Goal: Task Accomplishment & Management: Complete application form

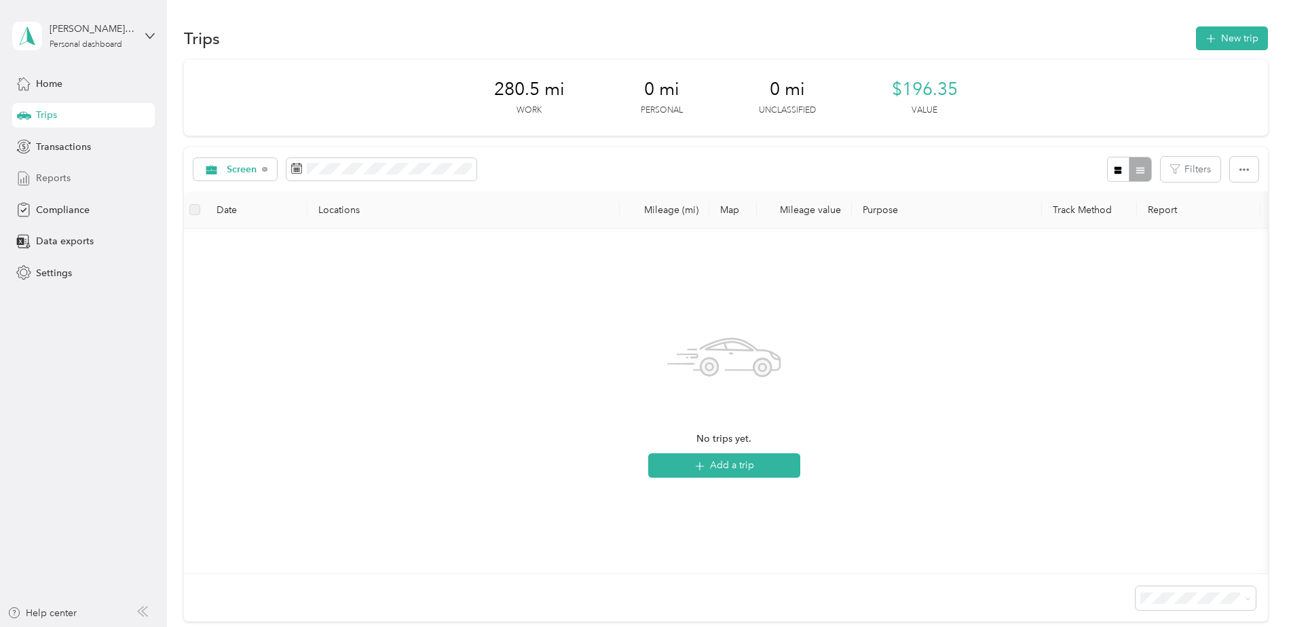
click at [45, 180] on span "Reports" at bounding box center [53, 178] width 35 height 14
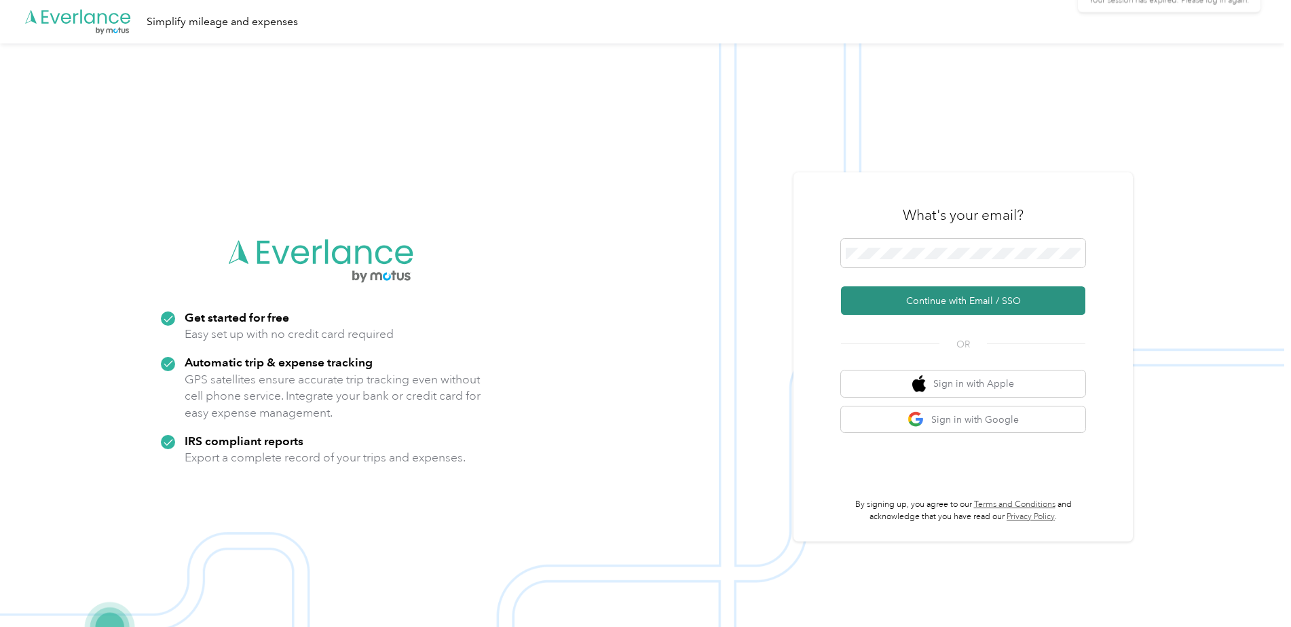
click at [969, 299] on button "Continue with Email / SSO" at bounding box center [963, 300] width 244 height 29
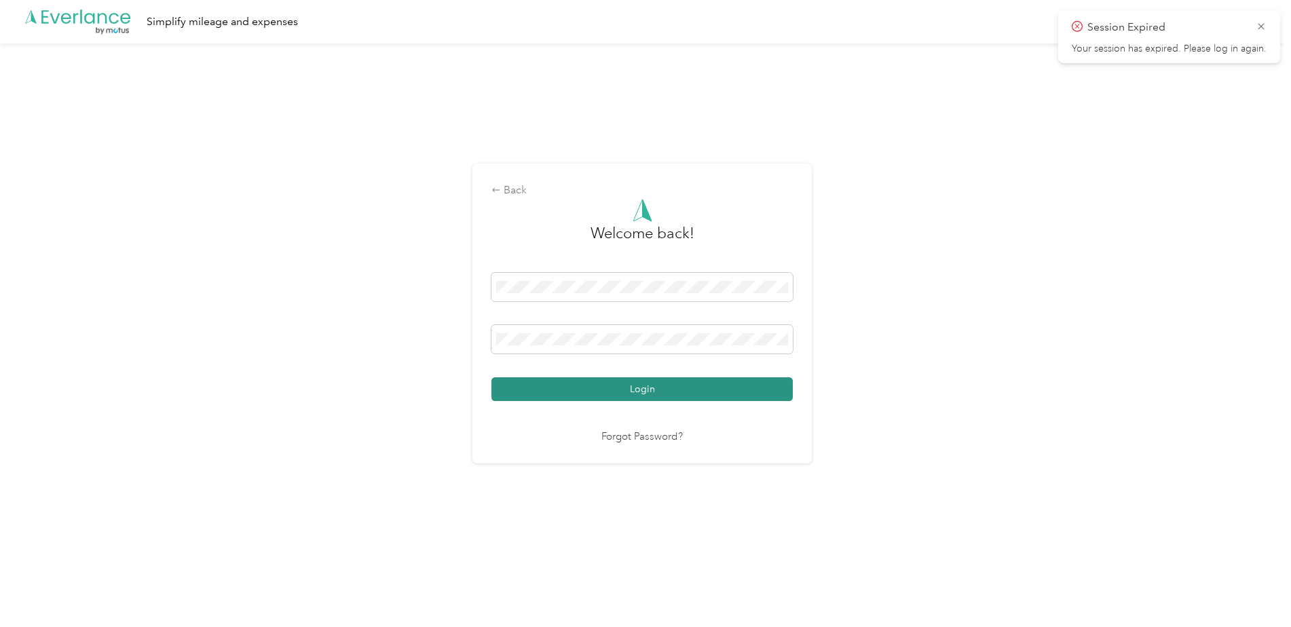
click at [667, 389] on button "Login" at bounding box center [642, 389] width 301 height 24
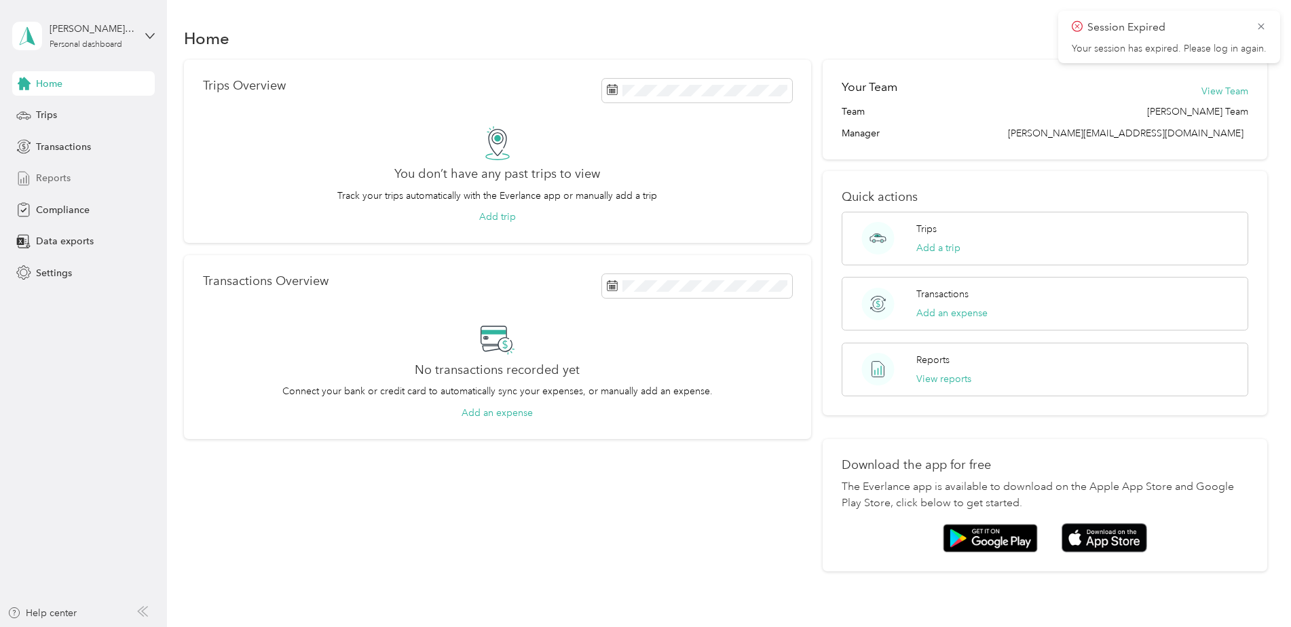
click at [32, 177] on div "Reports" at bounding box center [83, 178] width 143 height 24
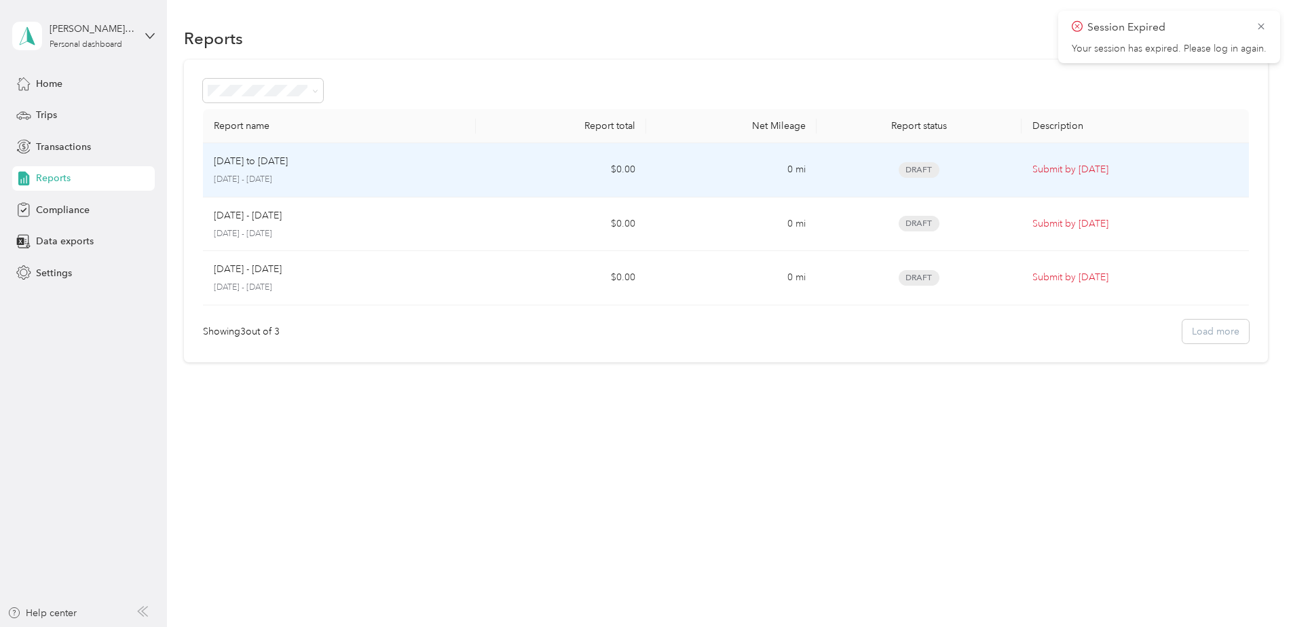
click at [1007, 173] on div "Draft" at bounding box center [919, 170] width 183 height 16
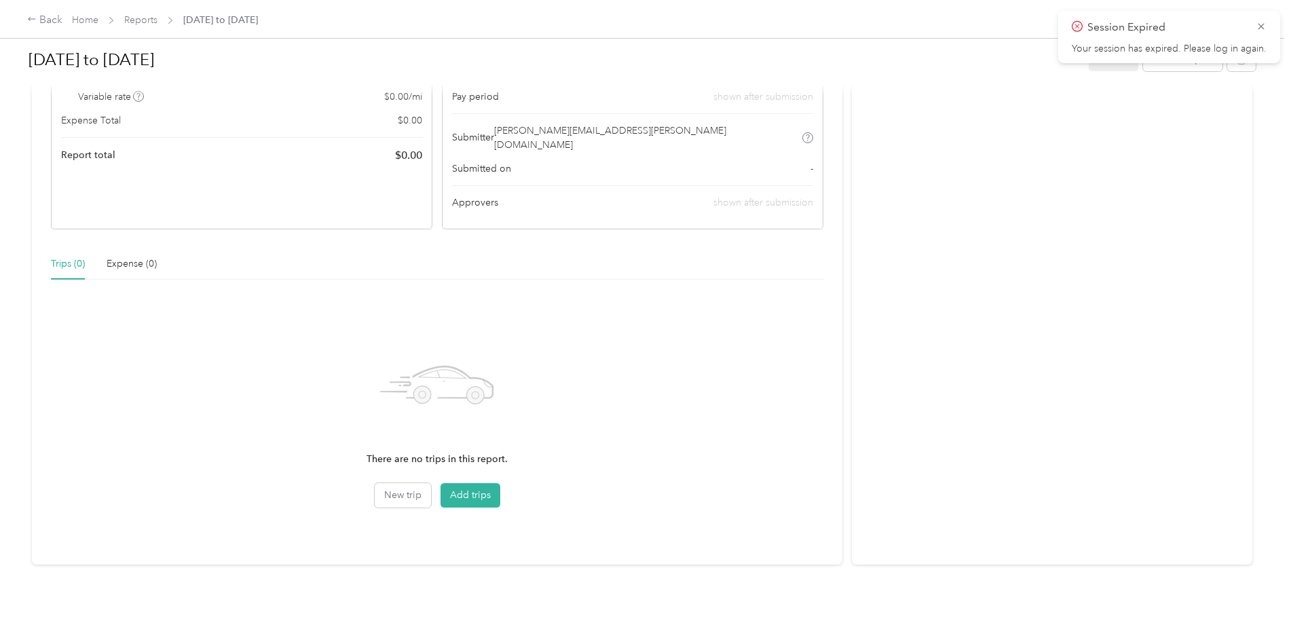
scroll to position [173, 0]
click at [468, 479] on button "Add trips" at bounding box center [471, 491] width 60 height 24
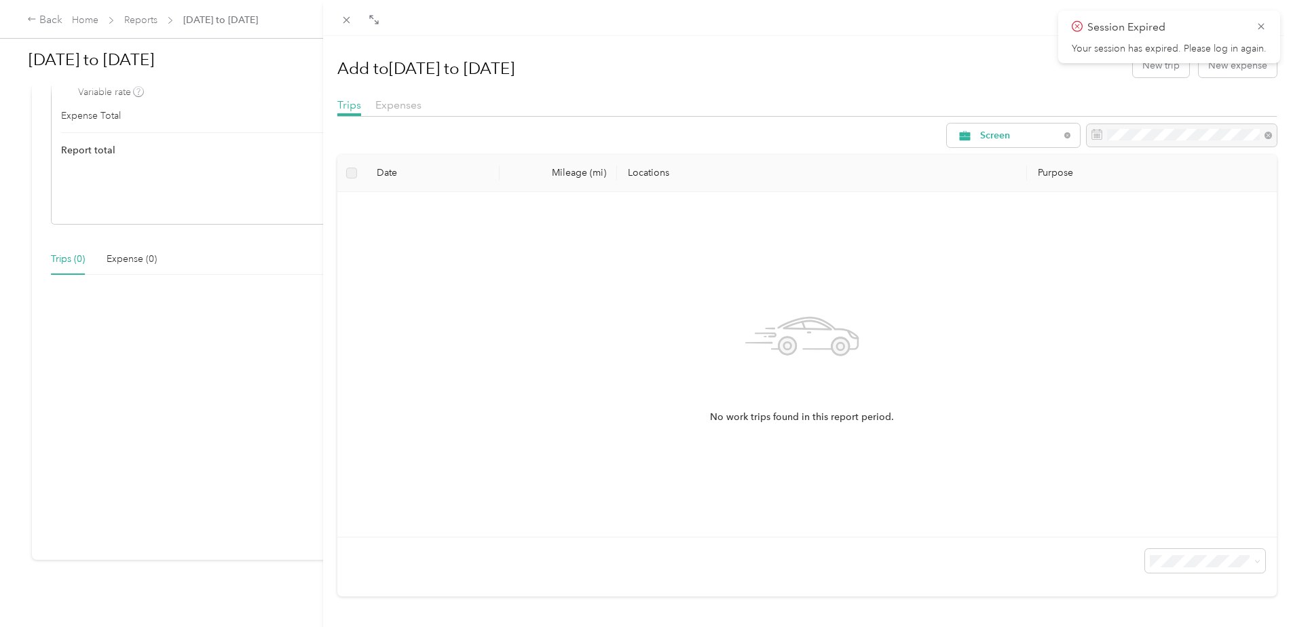
click at [791, 411] on span "No work trips found in this report period." at bounding box center [802, 417] width 184 height 15
click at [1258, 27] on icon at bounding box center [1261, 26] width 11 height 12
click at [1139, 71] on button "New trip" at bounding box center [1161, 66] width 56 height 24
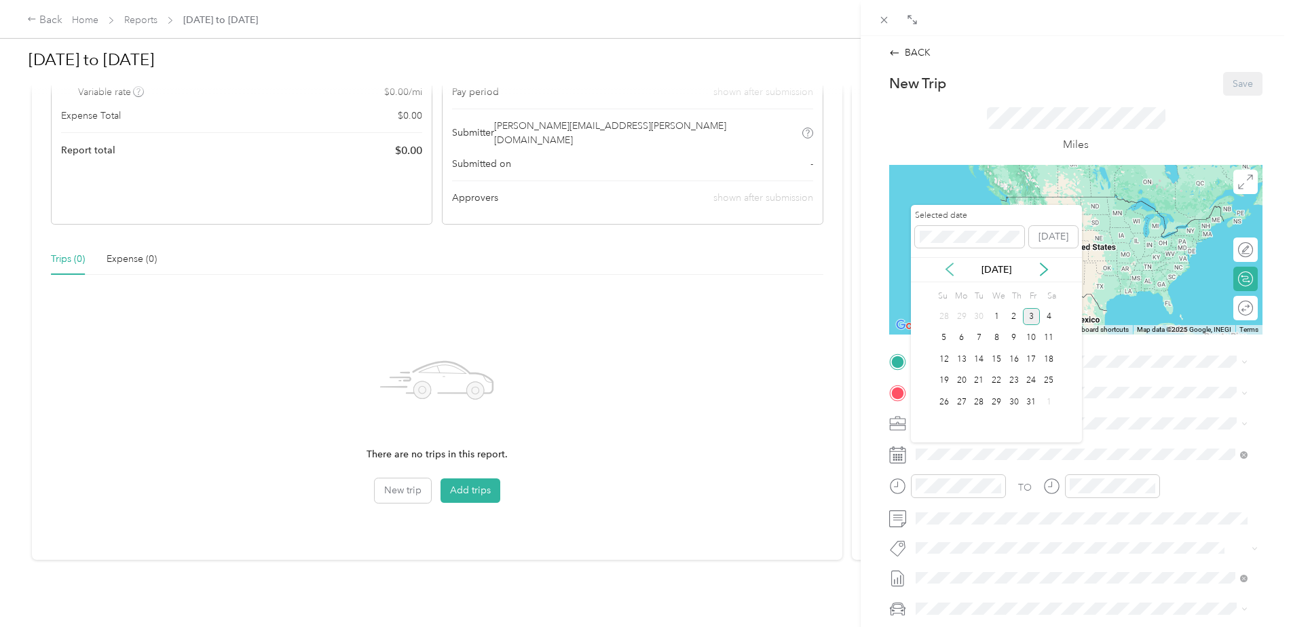
click at [955, 270] on icon at bounding box center [950, 270] width 14 height 14
click at [960, 401] on div "29" at bounding box center [962, 402] width 18 height 17
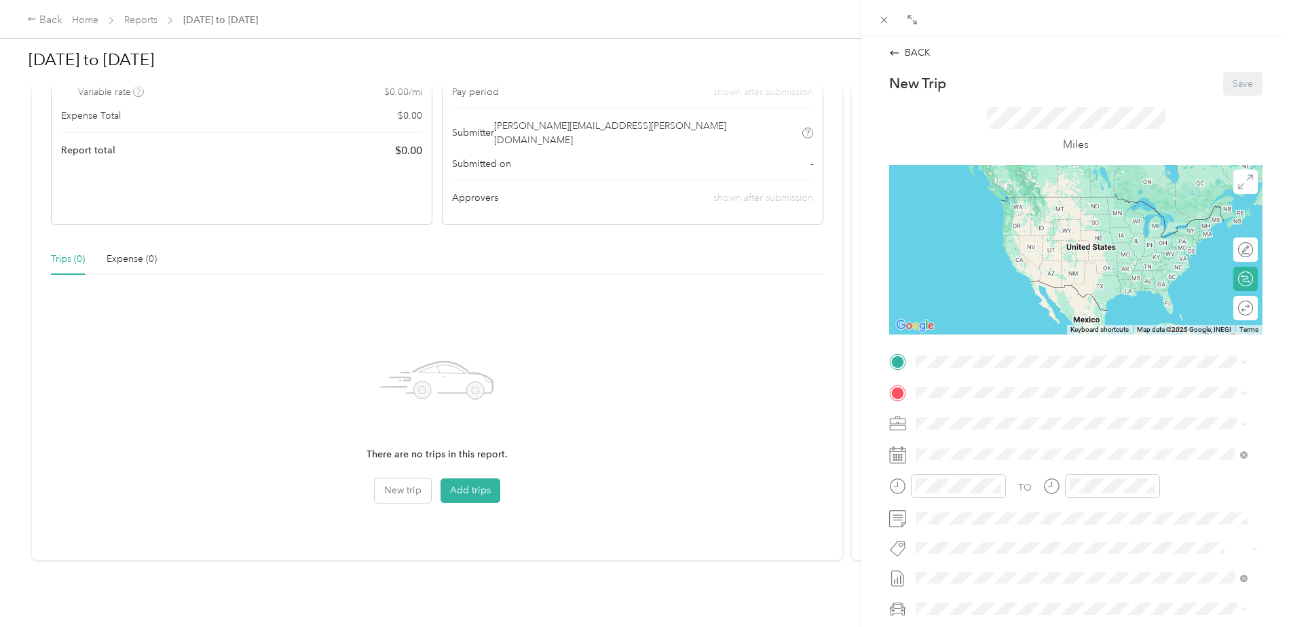
click at [823, 415] on div "BACK New Trip Save This trip cannot be edited because it is either under review…" at bounding box center [645, 313] width 1291 height 627
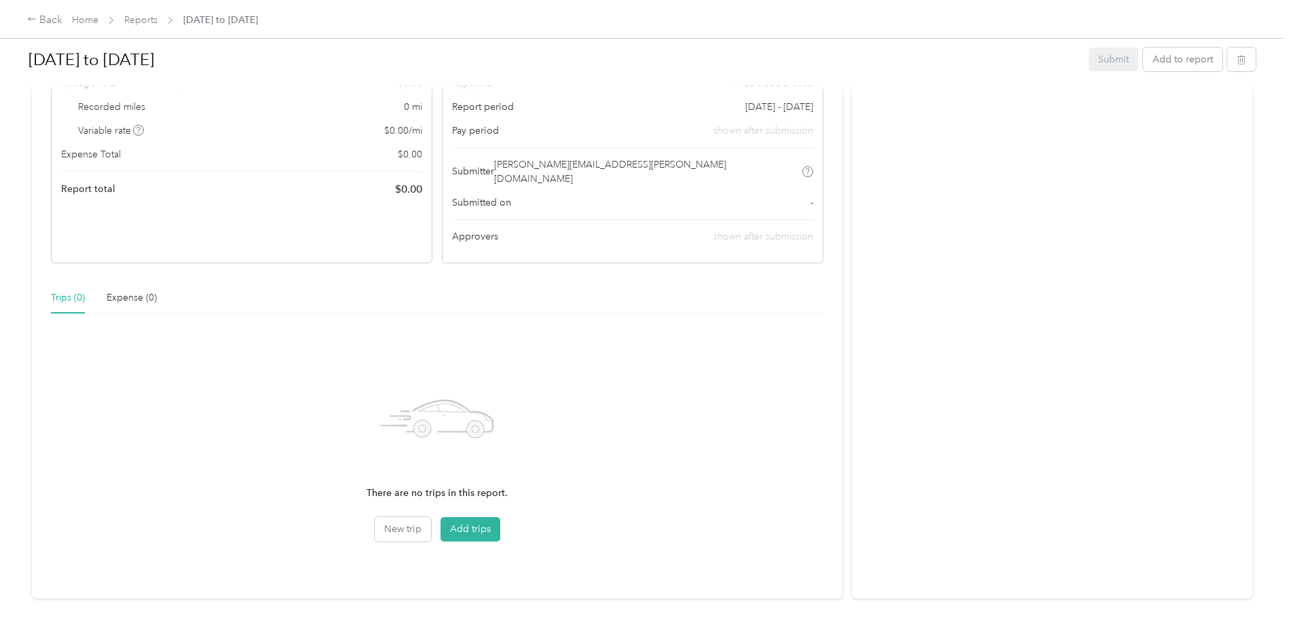
scroll to position [173, 0]
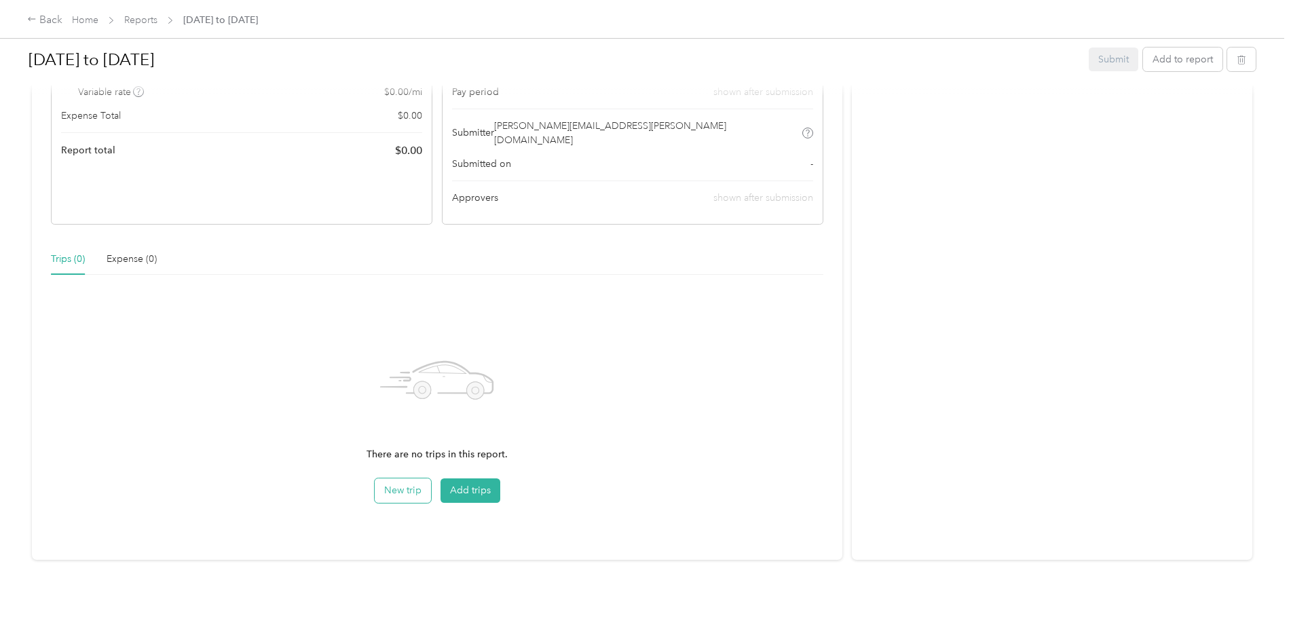
click at [396, 479] on button "New trip" at bounding box center [403, 491] width 56 height 24
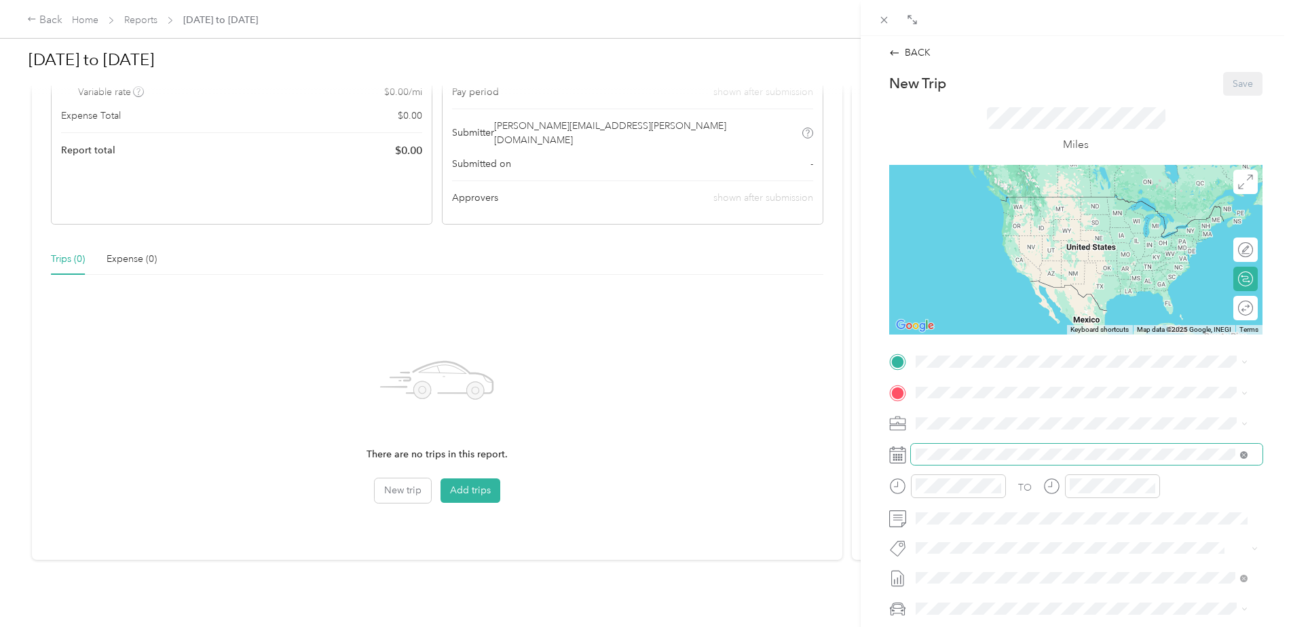
click at [1246, 455] on icon at bounding box center [1243, 454] width 7 height 7
click at [897, 458] on icon at bounding box center [897, 455] width 17 height 17
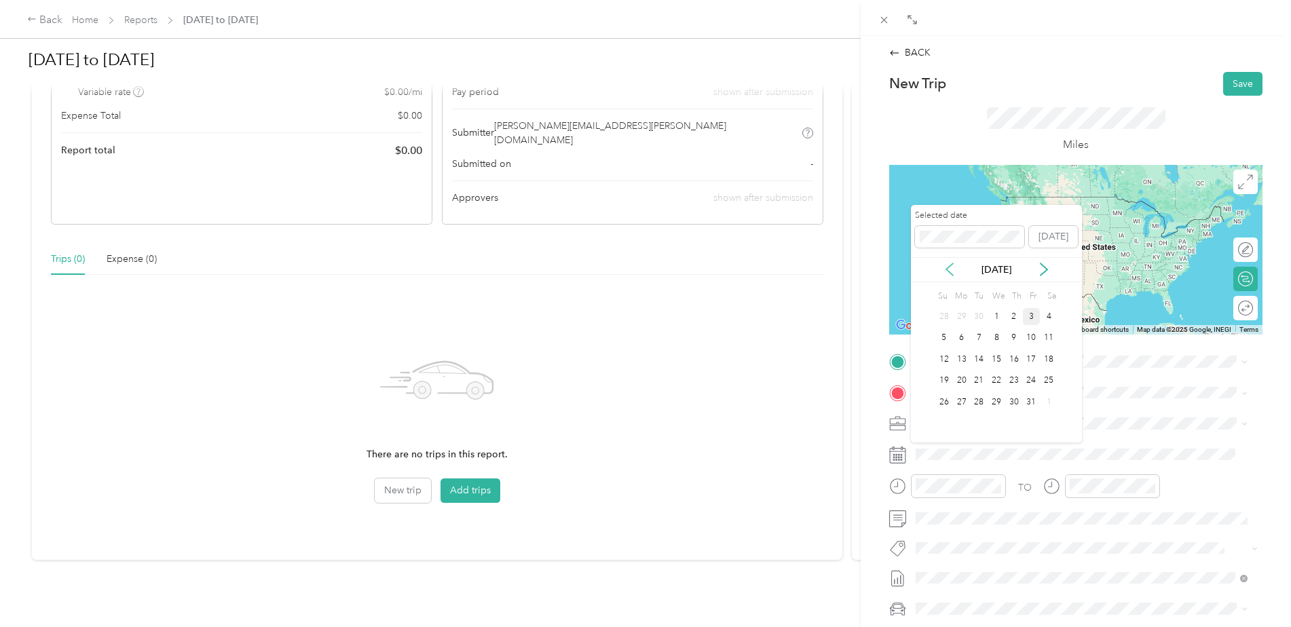
click at [949, 267] on icon at bounding box center [949, 269] width 7 height 12
click at [963, 405] on div "29" at bounding box center [962, 402] width 18 height 17
click at [1040, 268] on icon at bounding box center [1044, 270] width 14 height 14
click at [1029, 226] on button "[DATE]" at bounding box center [1053, 237] width 49 height 22
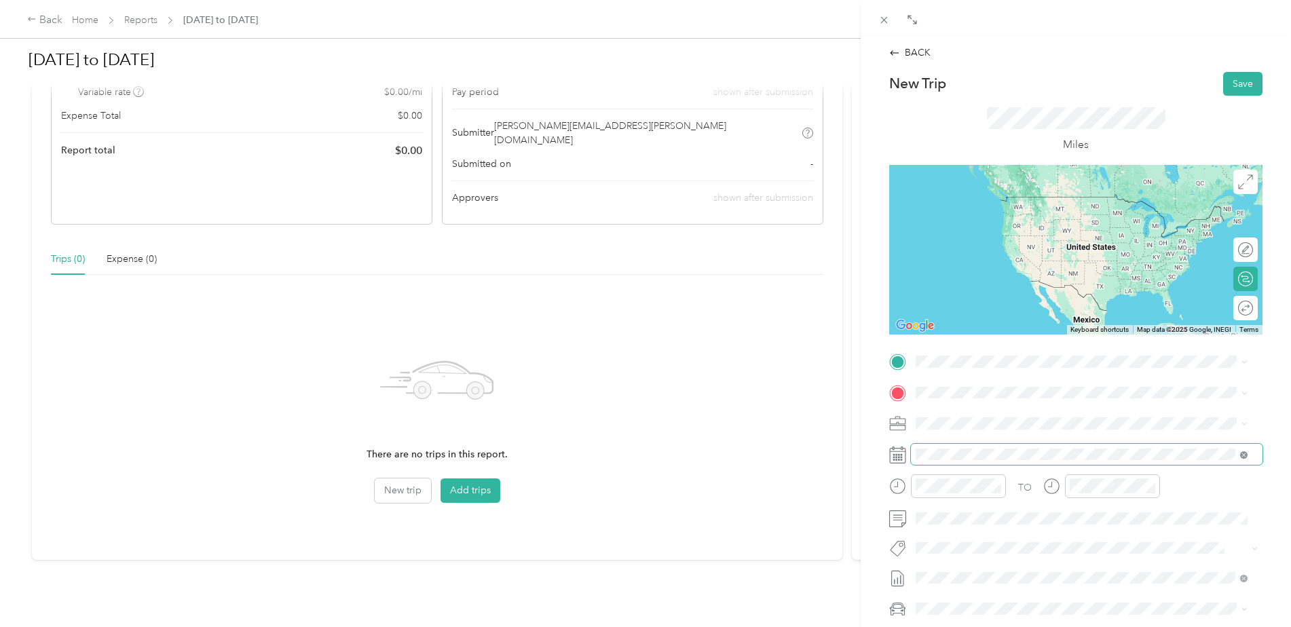
click at [1244, 453] on icon at bounding box center [1243, 454] width 7 height 7
click at [897, 455] on rect at bounding box center [896, 455] width 2 height 2
click at [897, 453] on icon at bounding box center [897, 455] width 17 height 17
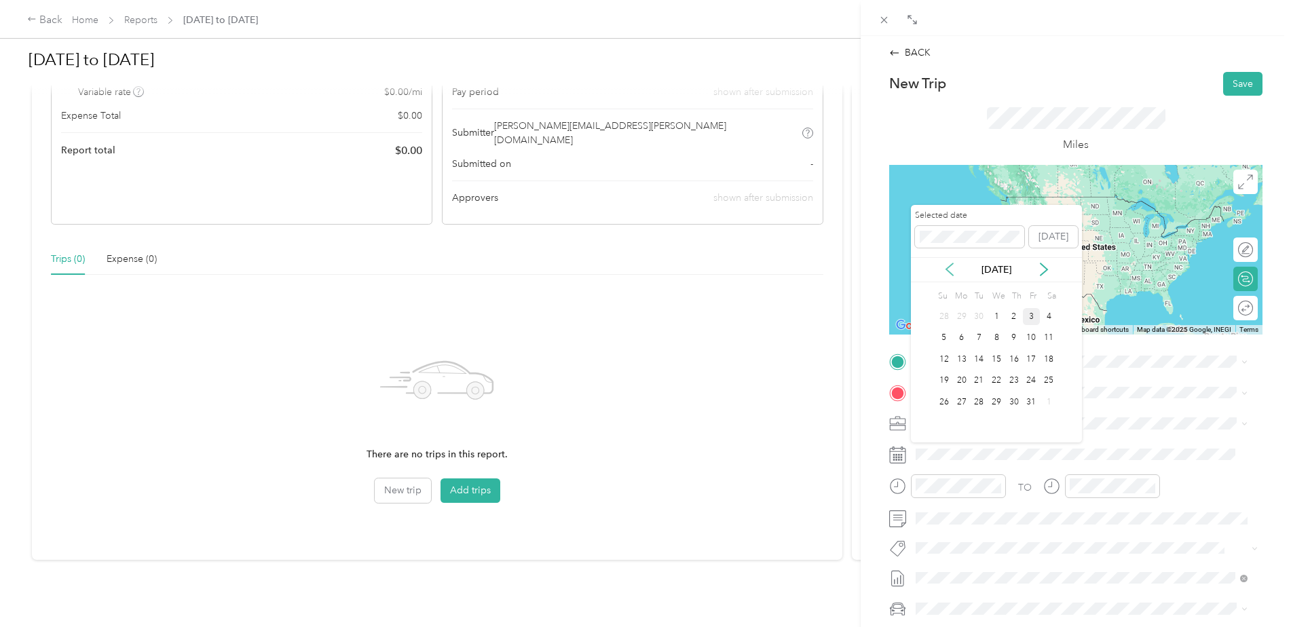
click at [951, 267] on icon at bounding box center [950, 270] width 14 height 14
click at [1047, 270] on icon at bounding box center [1044, 269] width 7 height 12
click at [997, 315] on div "1" at bounding box center [997, 316] width 18 height 17
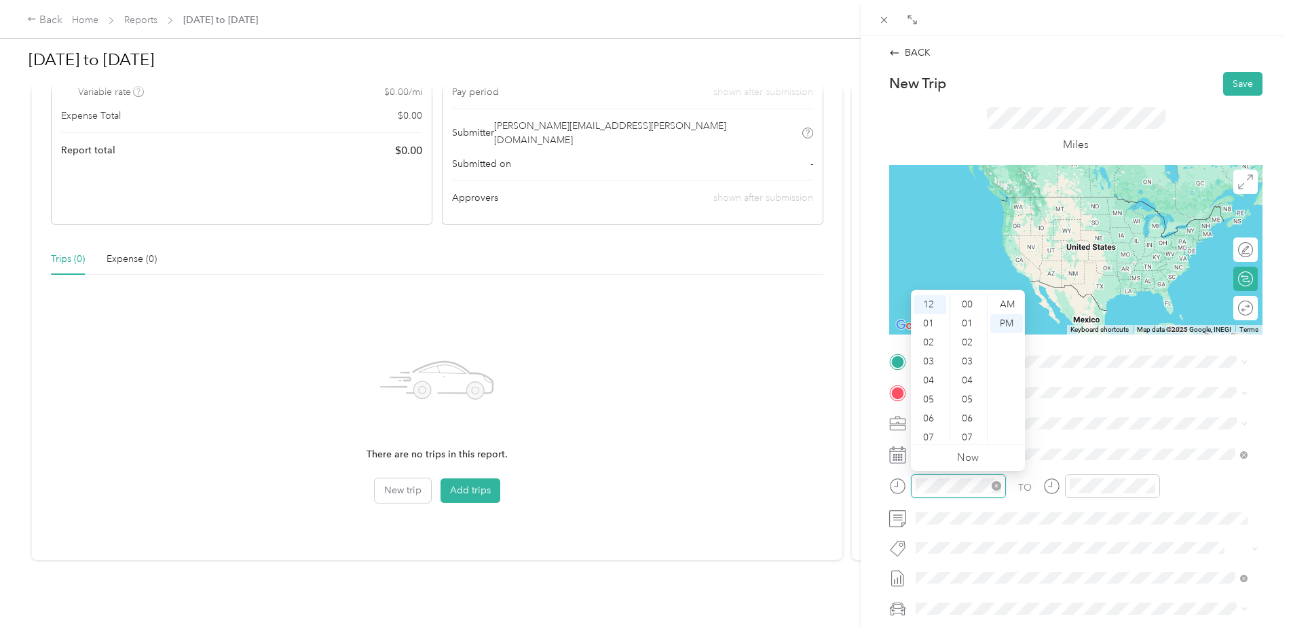
scroll to position [703, 0]
click at [996, 488] on icon "close-circle" at bounding box center [997, 486] width 10 height 10
click at [927, 433] on div "07" at bounding box center [930, 437] width 33 height 19
click at [1005, 303] on div "AM" at bounding box center [1006, 304] width 33 height 19
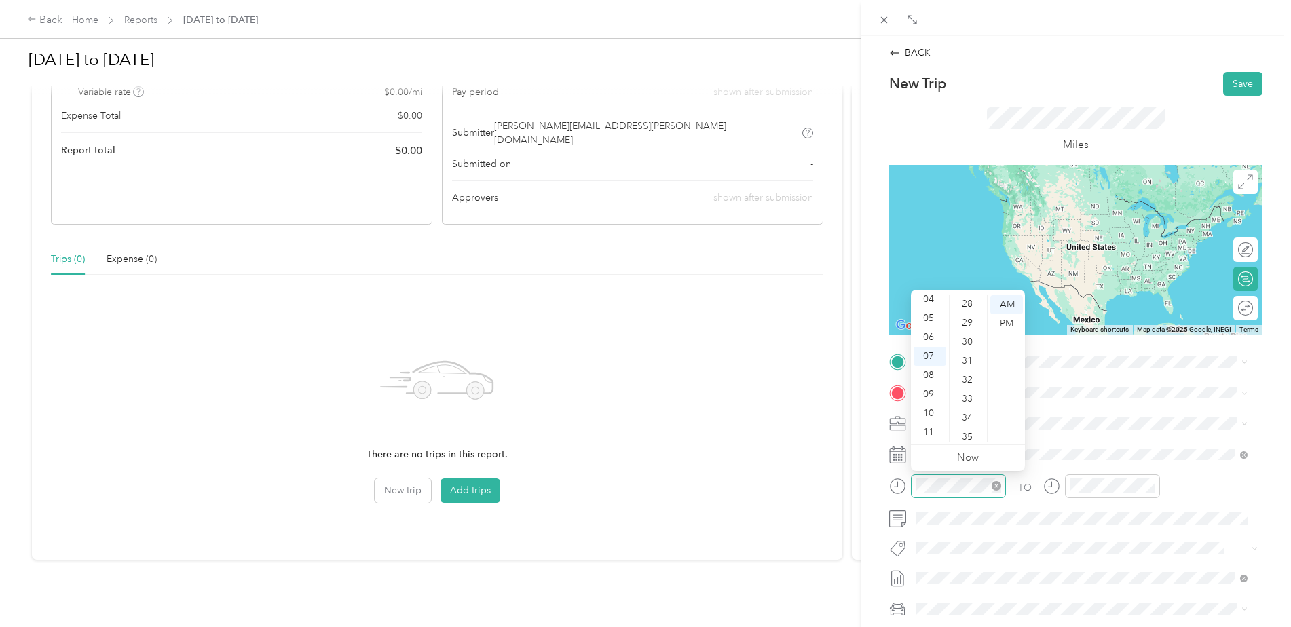
scroll to position [500, 0]
click at [963, 373] on div "30" at bounding box center [968, 375] width 33 height 19
click at [1151, 488] on icon "close-circle" at bounding box center [1151, 486] width 10 height 10
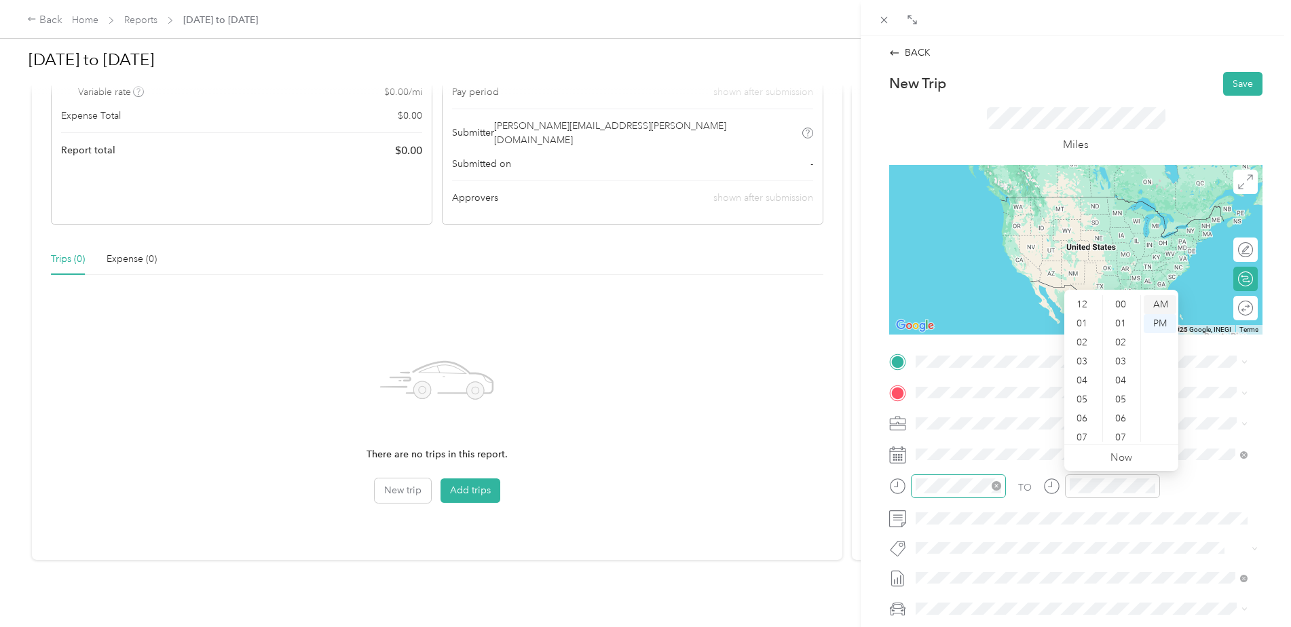
click at [1157, 302] on div "AM" at bounding box center [1160, 304] width 33 height 19
click at [1081, 403] on div "09" at bounding box center [1083, 408] width 33 height 19
click at [1117, 302] on div "00" at bounding box center [1122, 304] width 33 height 19
click at [1077, 405] on div "09" at bounding box center [1083, 408] width 33 height 19
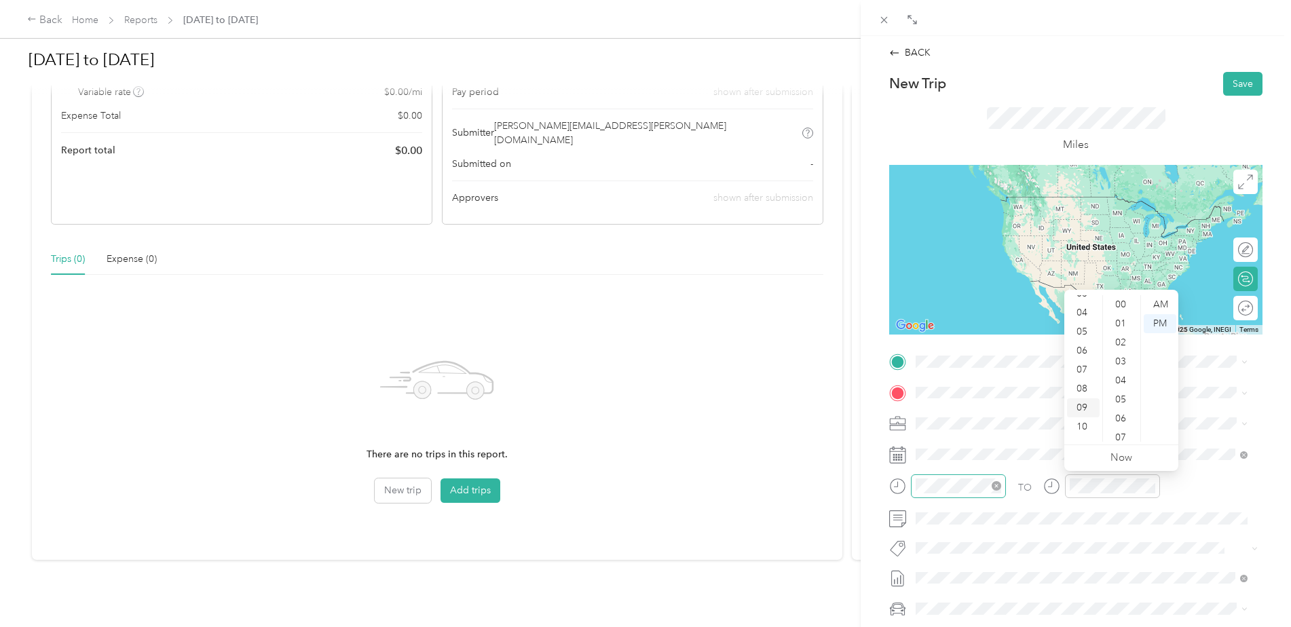
click at [1077, 405] on div "09" at bounding box center [1083, 408] width 33 height 19
click at [1083, 403] on div "09" at bounding box center [1083, 408] width 33 height 19
click at [1168, 302] on div "AM" at bounding box center [1160, 304] width 33 height 19
click at [1157, 301] on div "AM" at bounding box center [1160, 304] width 33 height 19
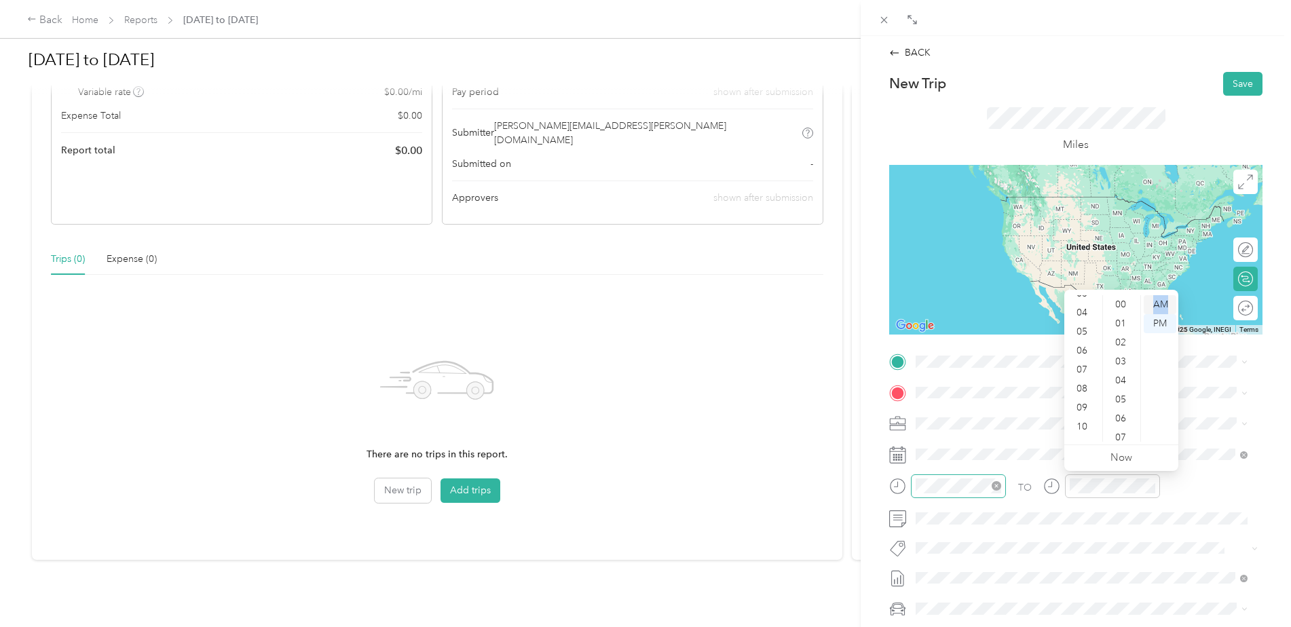
click at [1157, 301] on div "AM" at bounding box center [1160, 304] width 33 height 19
click at [1157, 302] on div "AM" at bounding box center [1160, 304] width 33 height 19
click at [1075, 476] on div at bounding box center [1112, 487] width 95 height 24
click at [1117, 458] on link "Now" at bounding box center [1122, 457] width 22 height 13
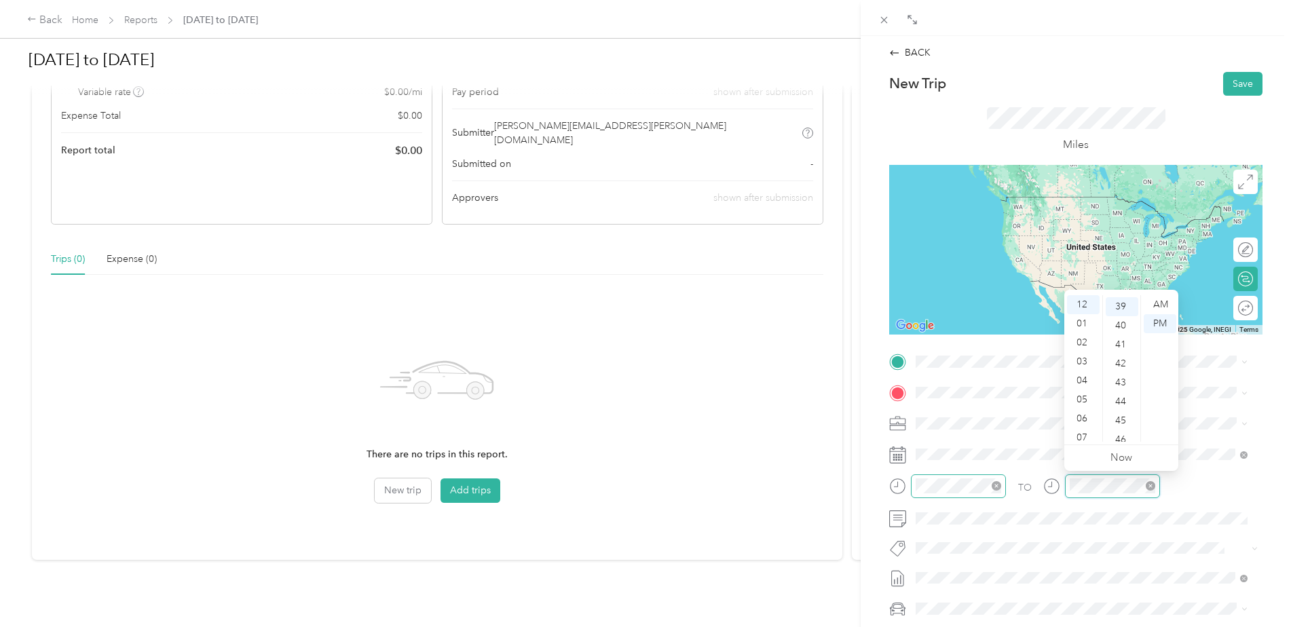
scroll to position [741, 0]
click at [1081, 405] on div "09" at bounding box center [1083, 408] width 33 height 19
click at [1123, 308] on div "00" at bounding box center [1122, 304] width 33 height 19
click at [1156, 303] on div "AM" at bounding box center [1160, 304] width 33 height 19
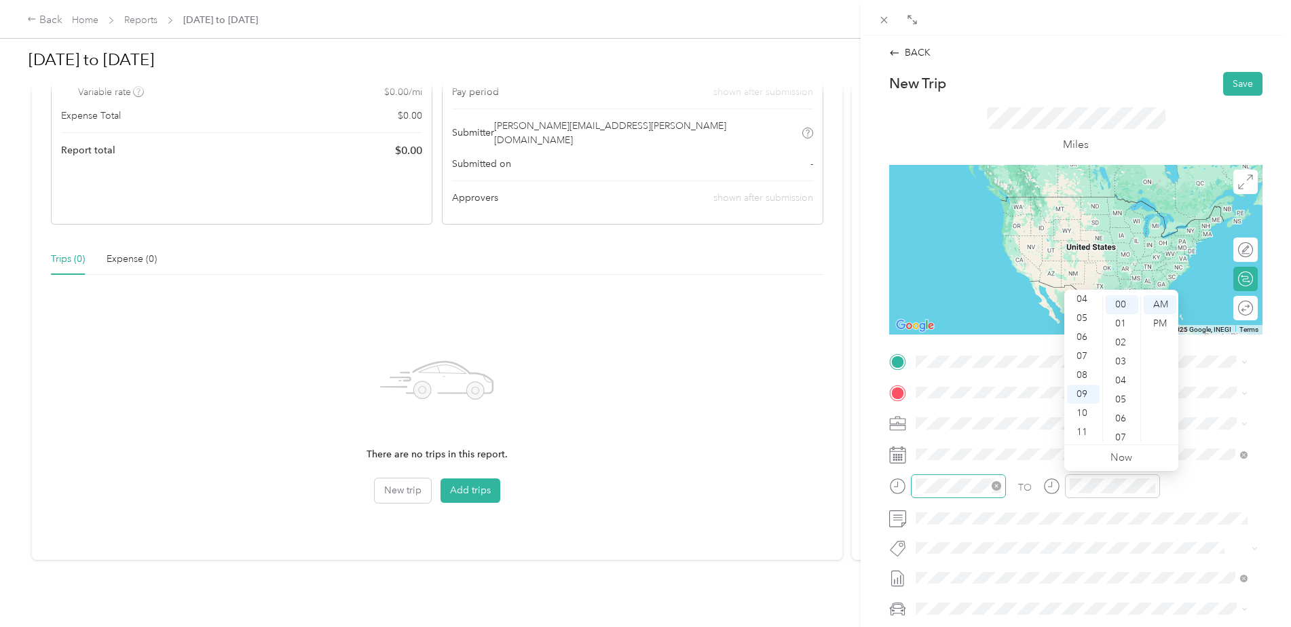
click at [1094, 533] on div "TO Add photo" at bounding box center [1075, 515] width 373 height 328
click at [988, 417] on span "[STREET_ADDRESS][US_STATE]" at bounding box center [1010, 411] width 136 height 12
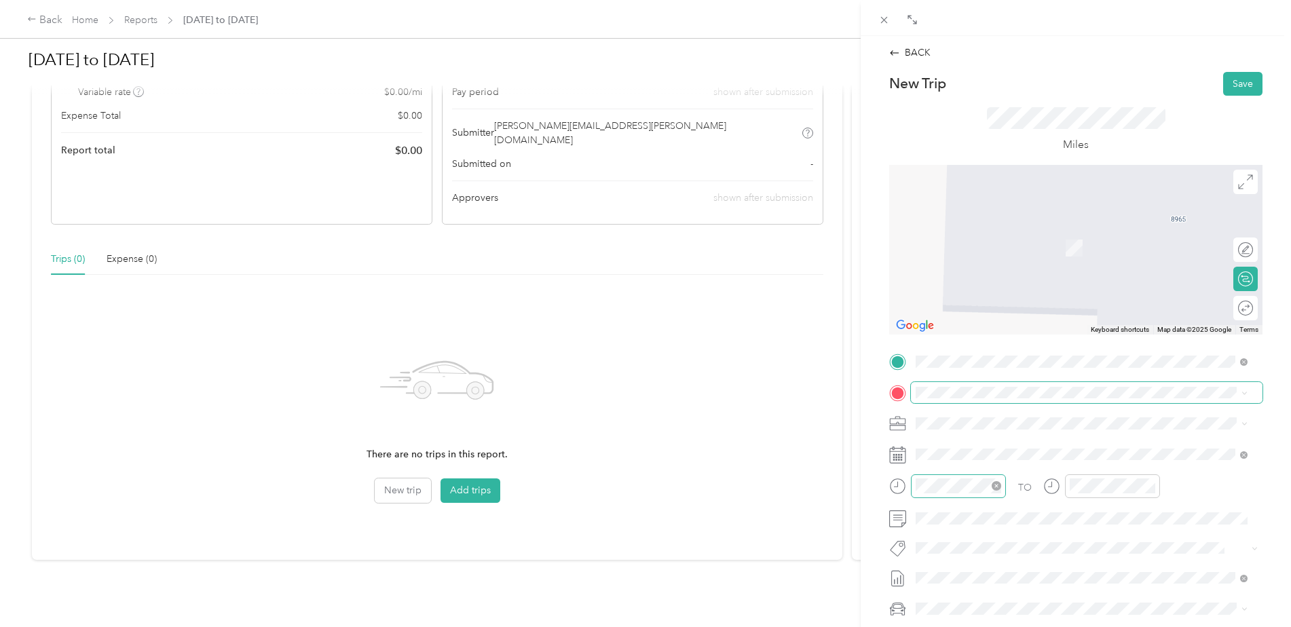
click at [940, 384] on span at bounding box center [1087, 393] width 352 height 22
click at [982, 524] on span "[STREET_ADDRESS][US_STATE]" at bounding box center [1010, 518] width 136 height 12
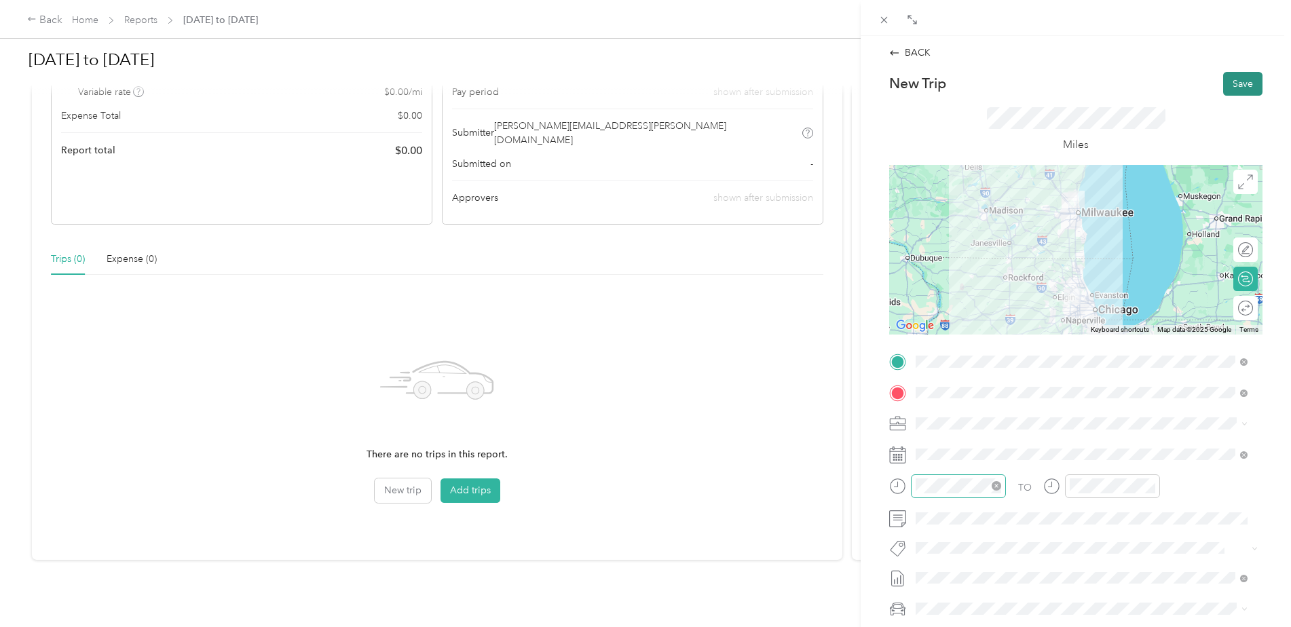
click at [1225, 85] on button "Save" at bounding box center [1242, 84] width 39 height 24
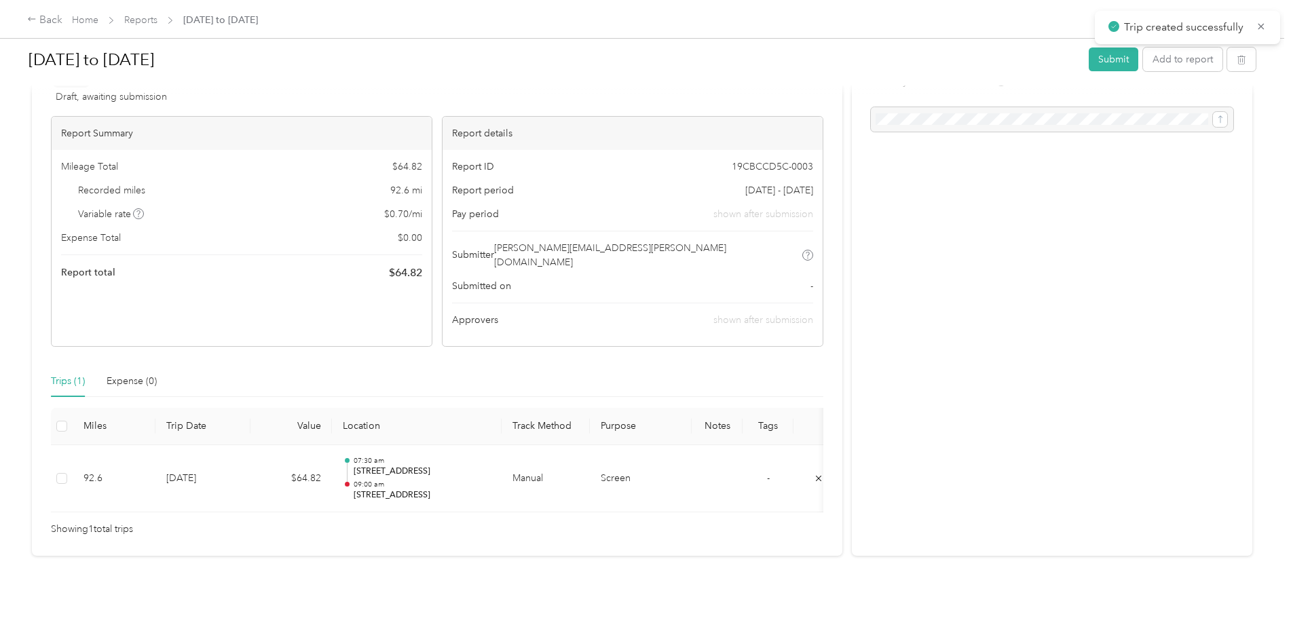
scroll to position [57, 0]
click at [67, 374] on div "Trips (1)" at bounding box center [68, 381] width 34 height 15
click at [1174, 60] on button "Add to report" at bounding box center [1182, 60] width 79 height 24
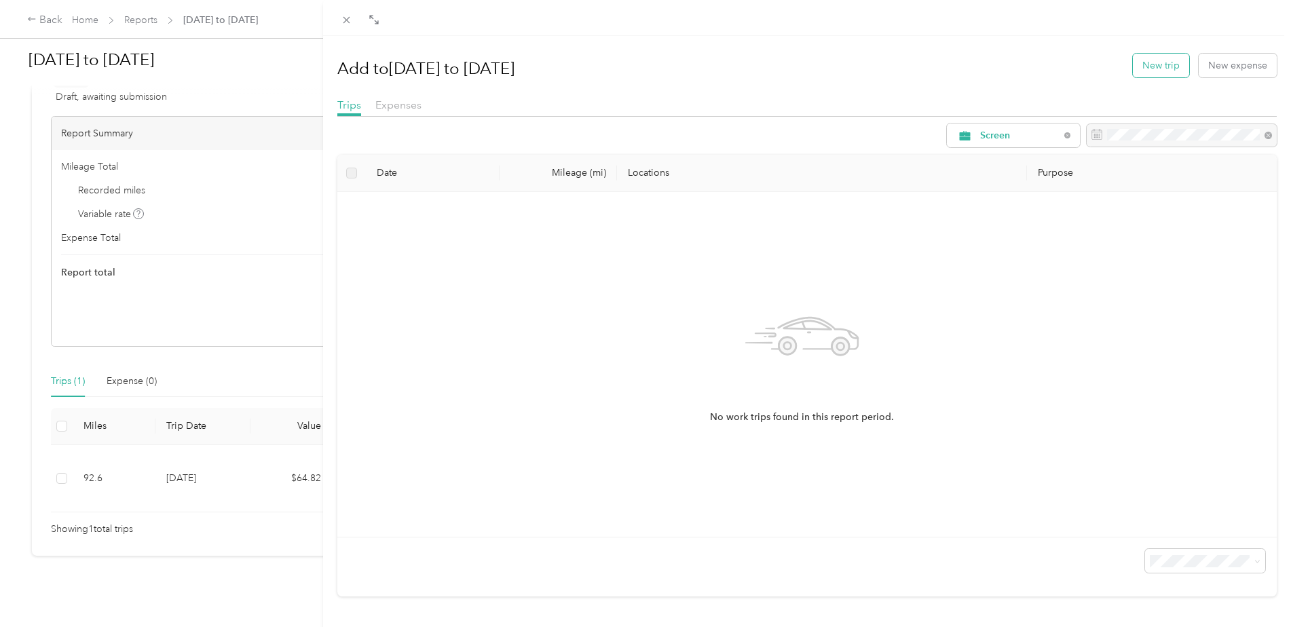
click at [1151, 66] on button "New trip" at bounding box center [1161, 66] width 56 height 24
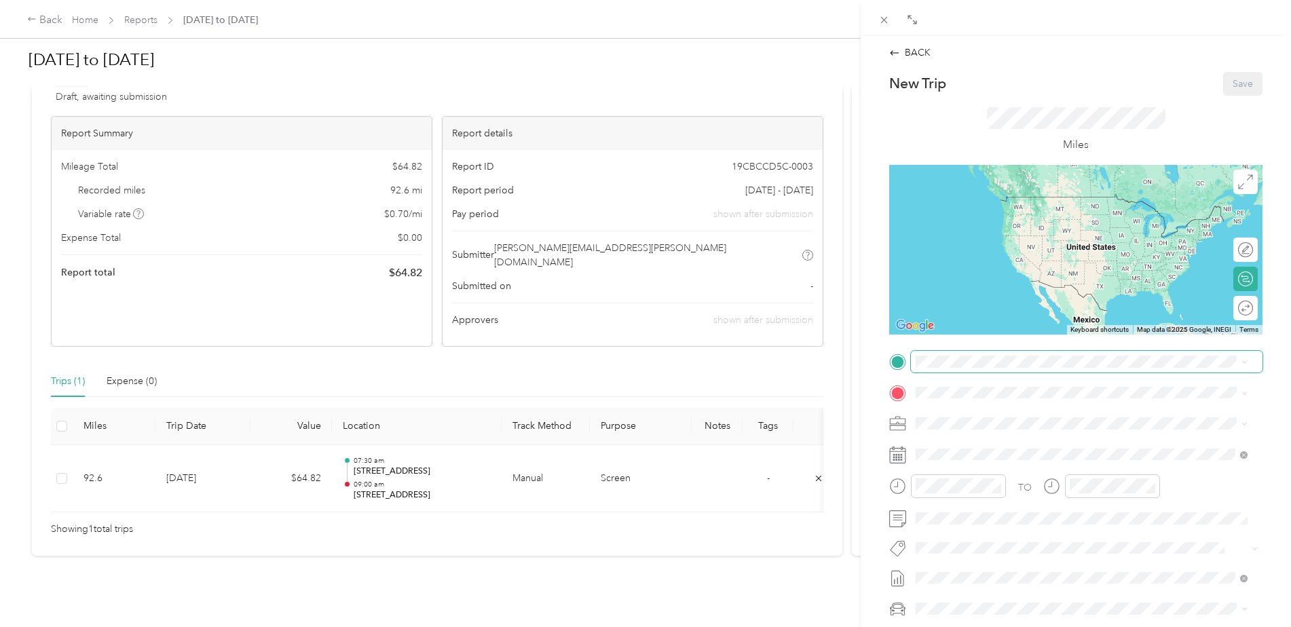
click at [953, 354] on span at bounding box center [1087, 362] width 352 height 22
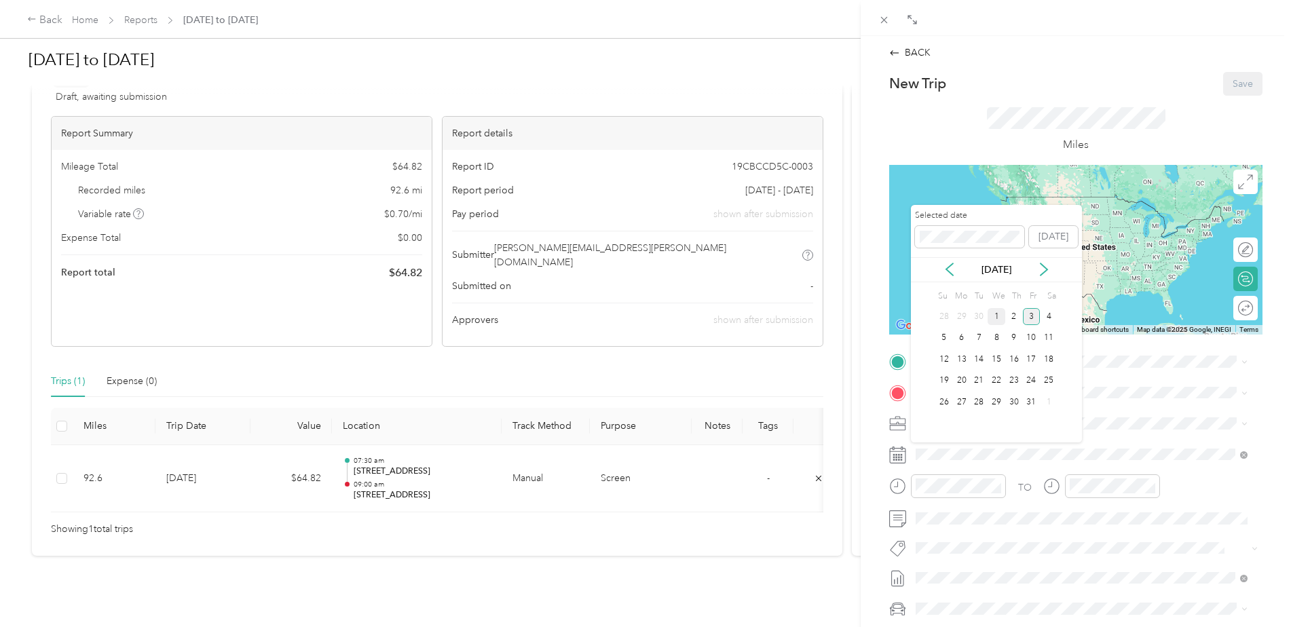
click at [995, 318] on div "1" at bounding box center [997, 316] width 18 height 17
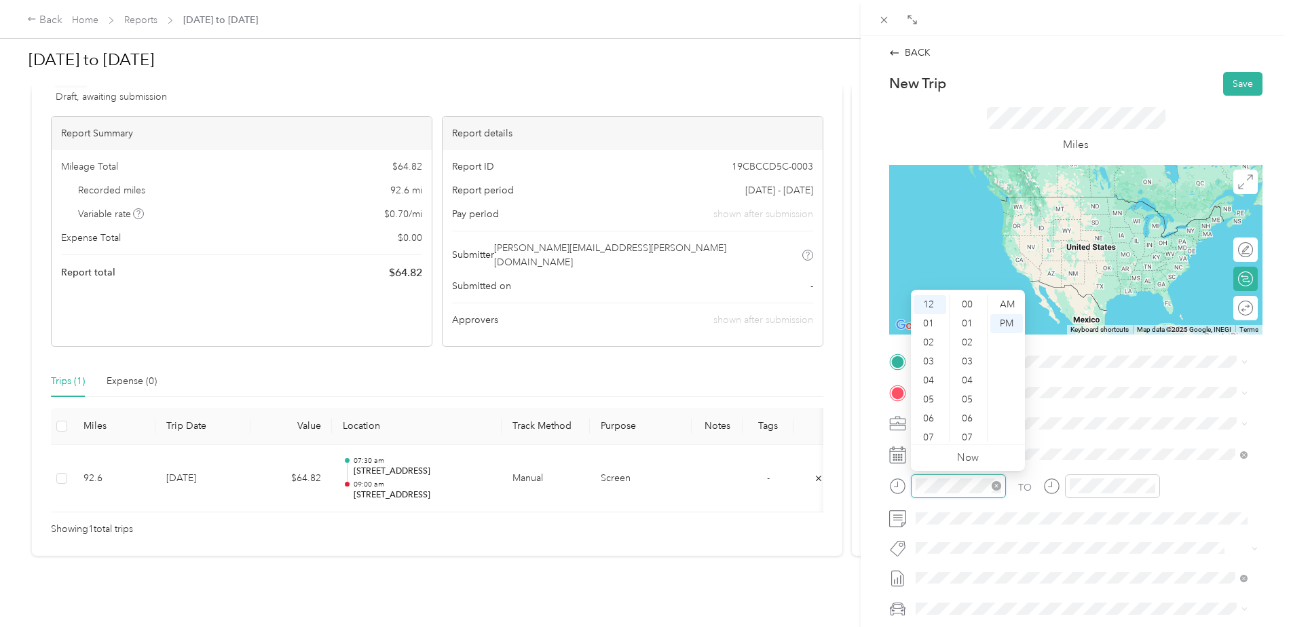
scroll to position [760, 0]
click at [927, 343] on div "02" at bounding box center [930, 342] width 33 height 19
click at [931, 342] on div "04" at bounding box center [930, 342] width 33 height 19
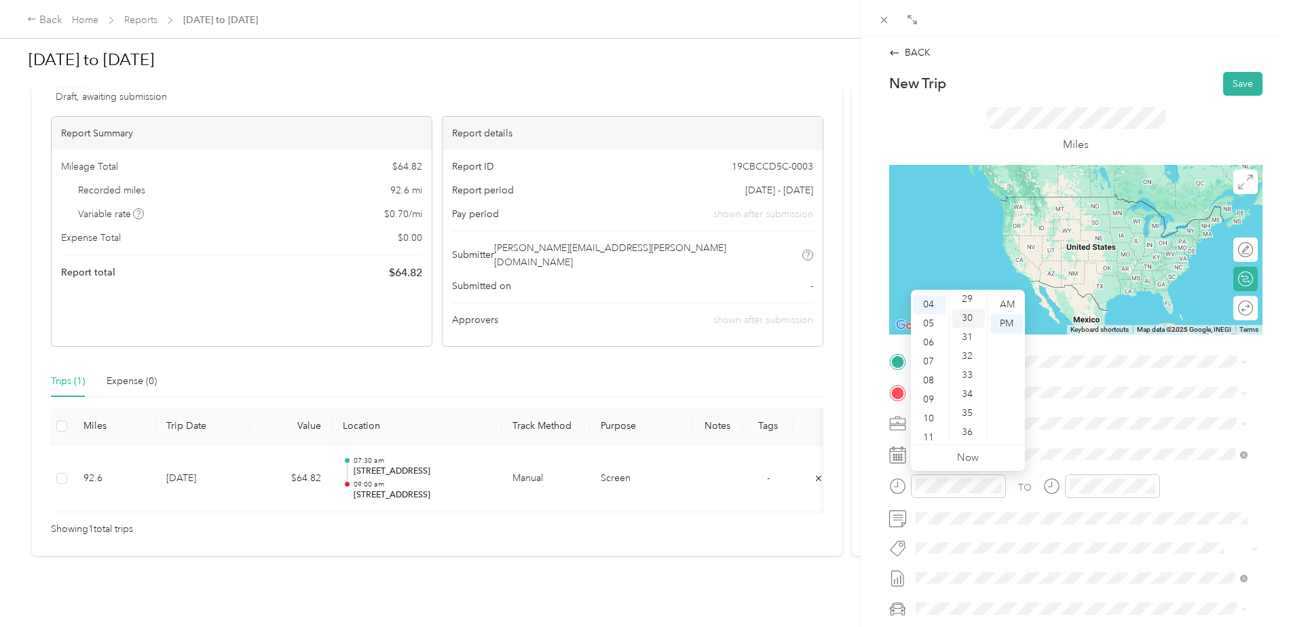
click at [968, 315] on div "30" at bounding box center [968, 318] width 33 height 19
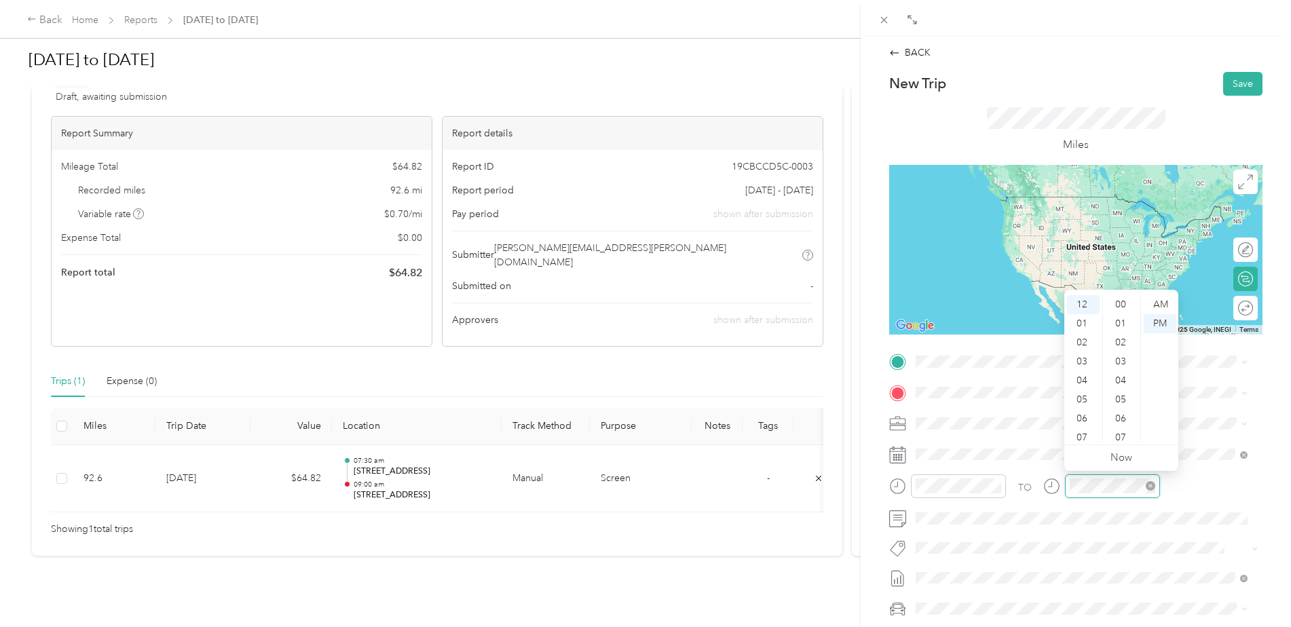
scroll to position [760, 0]
click at [1083, 418] on div "06" at bounding box center [1083, 418] width 33 height 19
click at [1116, 301] on div "00" at bounding box center [1122, 304] width 33 height 19
click at [991, 489] on span "[STREET_ADDRESS][US_STATE]" at bounding box center [1010, 487] width 136 height 12
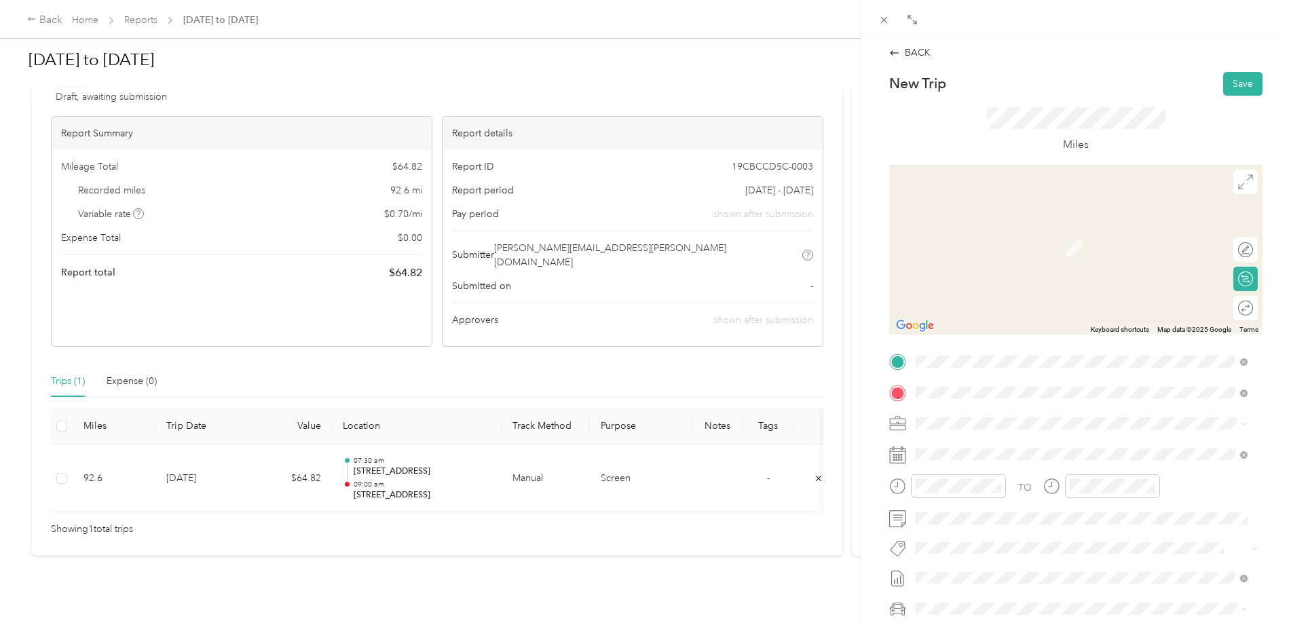
click at [935, 446] on div "[STREET_ADDRESS][US_STATE]" at bounding box center [1082, 442] width 322 height 18
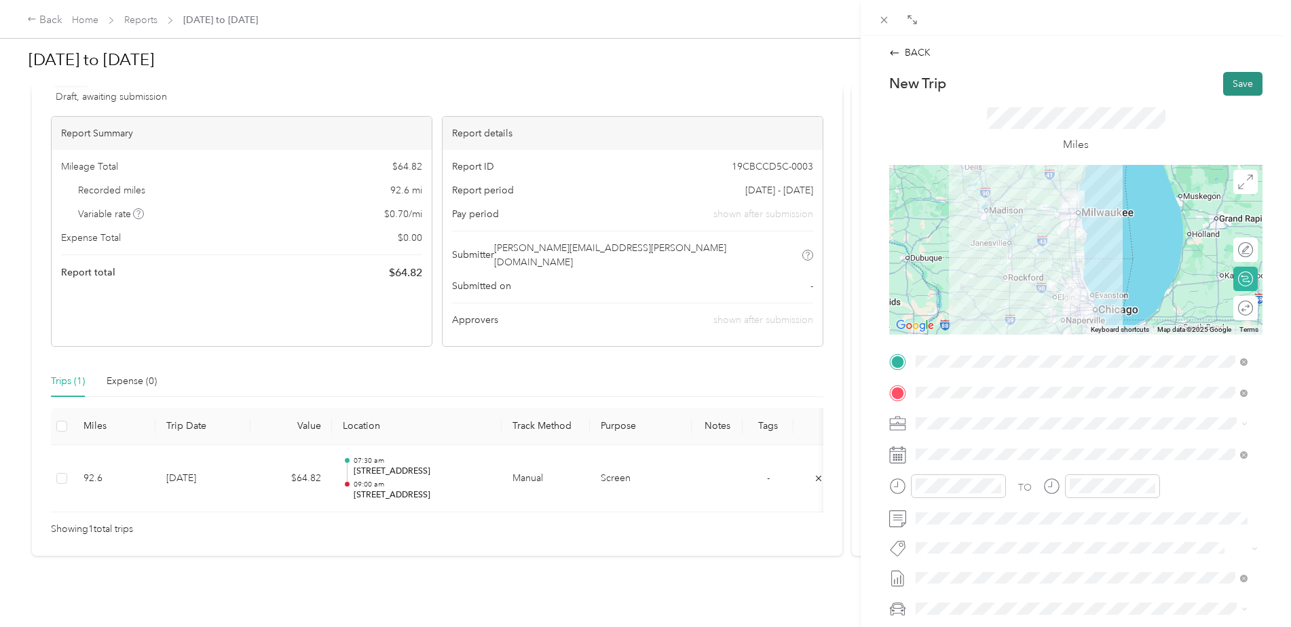
click at [1233, 77] on button "Save" at bounding box center [1242, 84] width 39 height 24
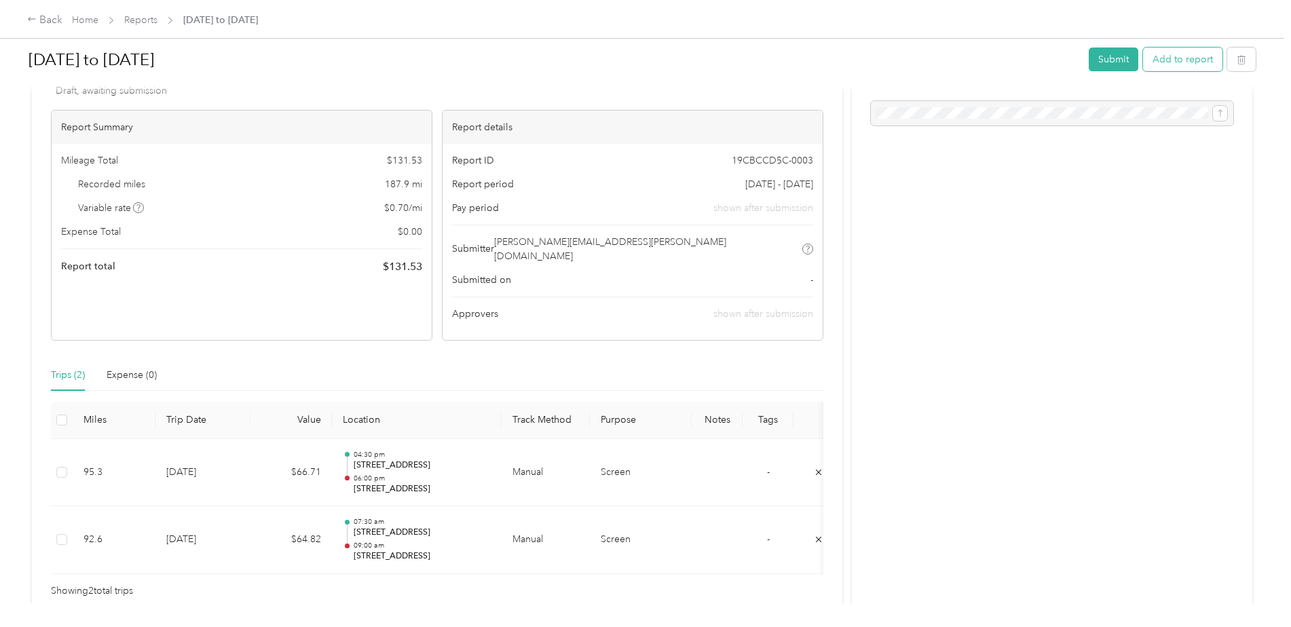
click at [1172, 53] on button "Add to report" at bounding box center [1182, 60] width 79 height 24
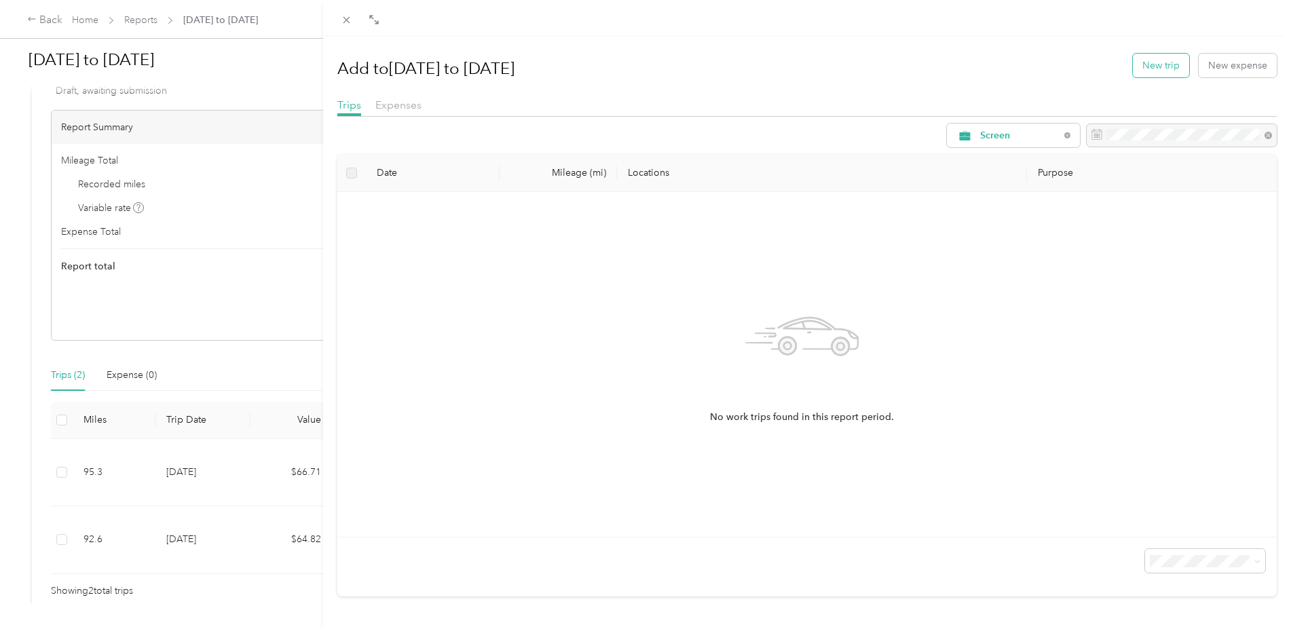
click at [1147, 64] on button "New trip" at bounding box center [1161, 66] width 56 height 24
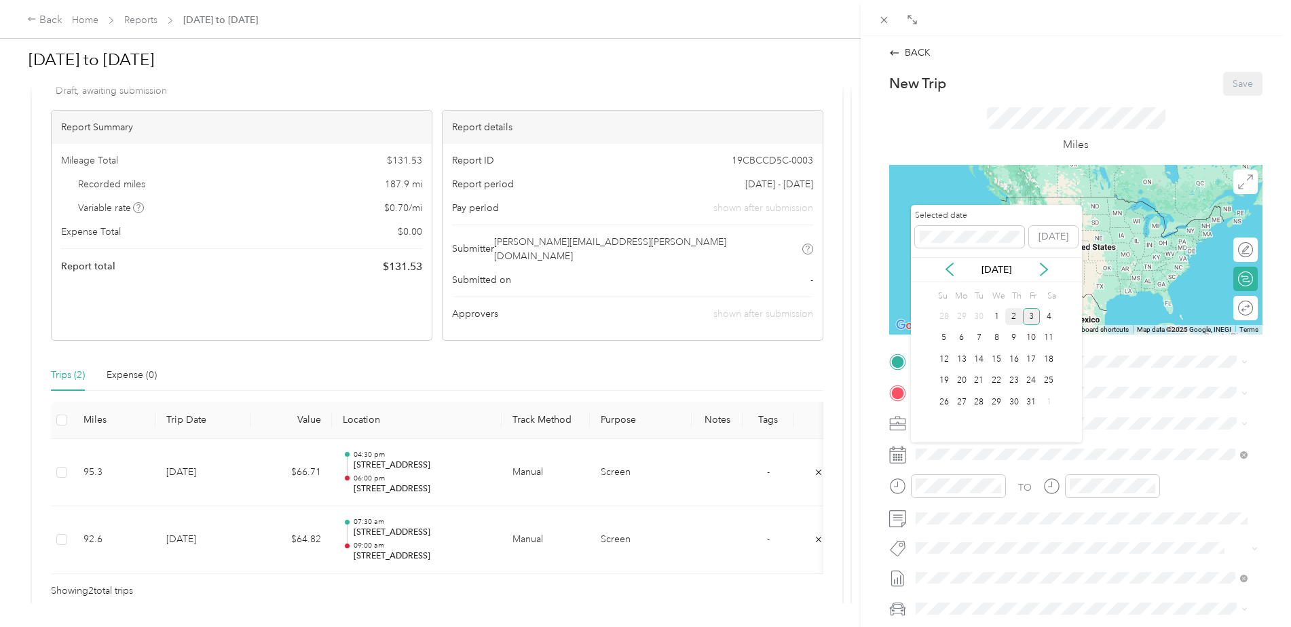
click at [1010, 318] on div "2" at bounding box center [1014, 316] width 18 height 17
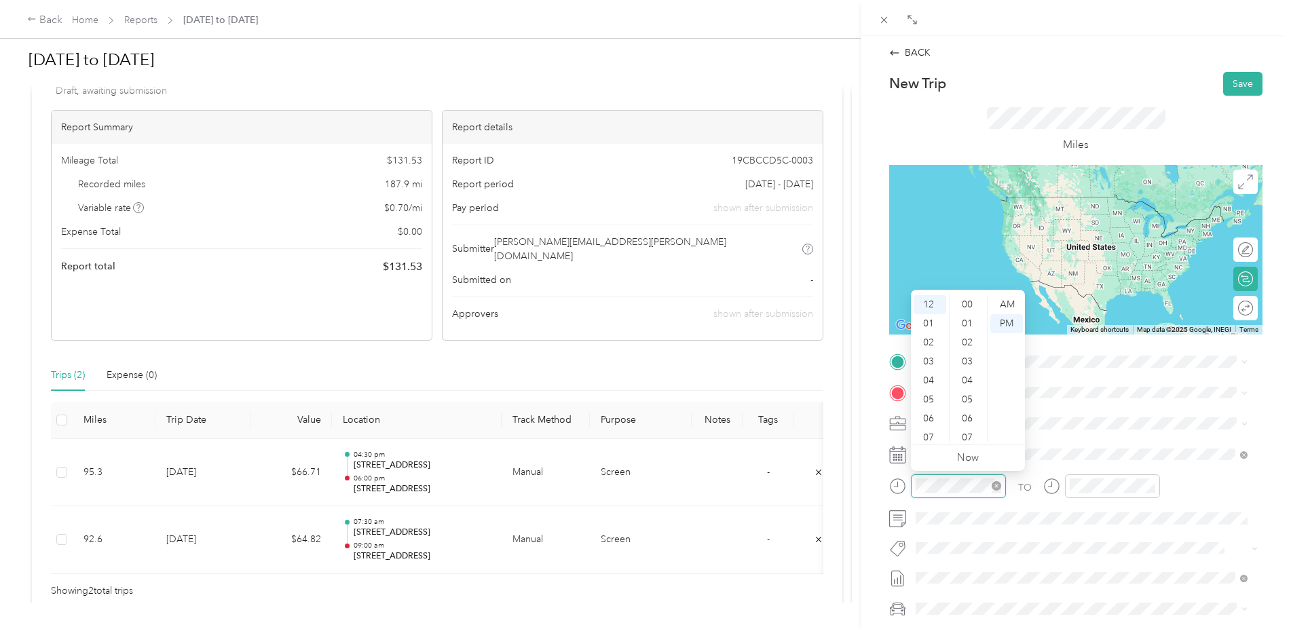
scroll to position [779, 0]
click at [926, 438] on div "07" at bounding box center [930, 437] width 33 height 19
click at [1005, 307] on div "AM" at bounding box center [1006, 304] width 33 height 19
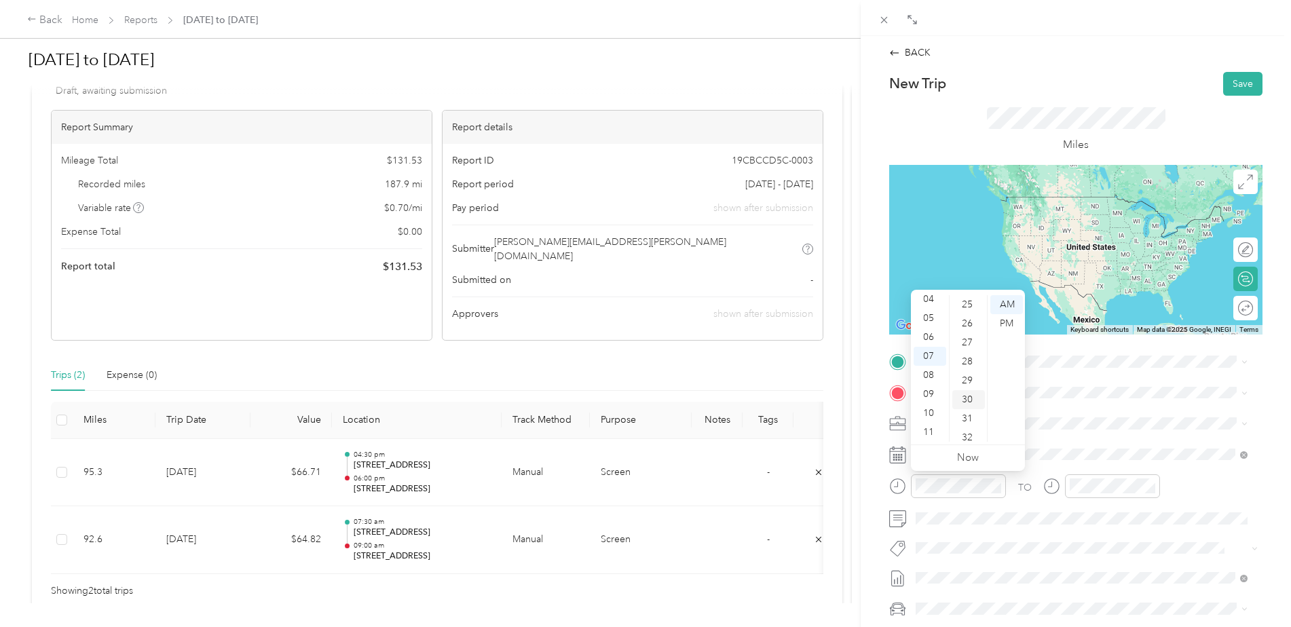
click at [965, 392] on div "30" at bounding box center [968, 399] width 33 height 19
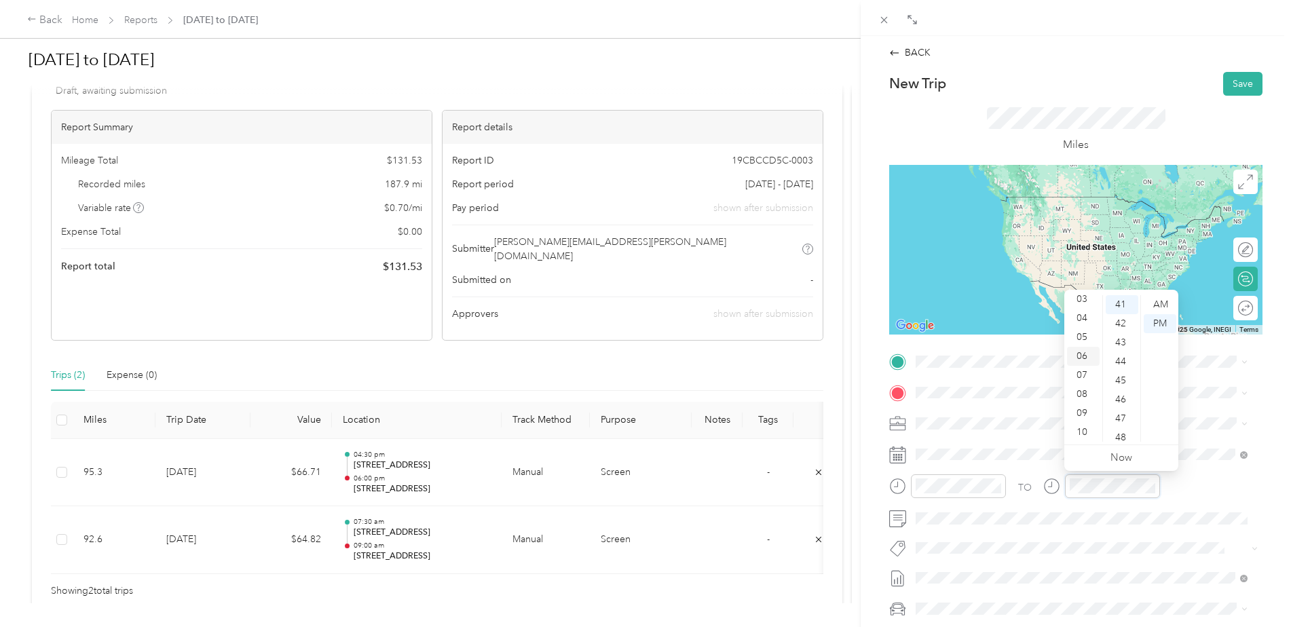
scroll to position [68, 0]
click at [1079, 407] on div "09" at bounding box center [1083, 408] width 33 height 19
click at [1119, 306] on div "00" at bounding box center [1122, 304] width 33 height 19
click at [1162, 307] on div "AM" at bounding box center [1160, 304] width 33 height 19
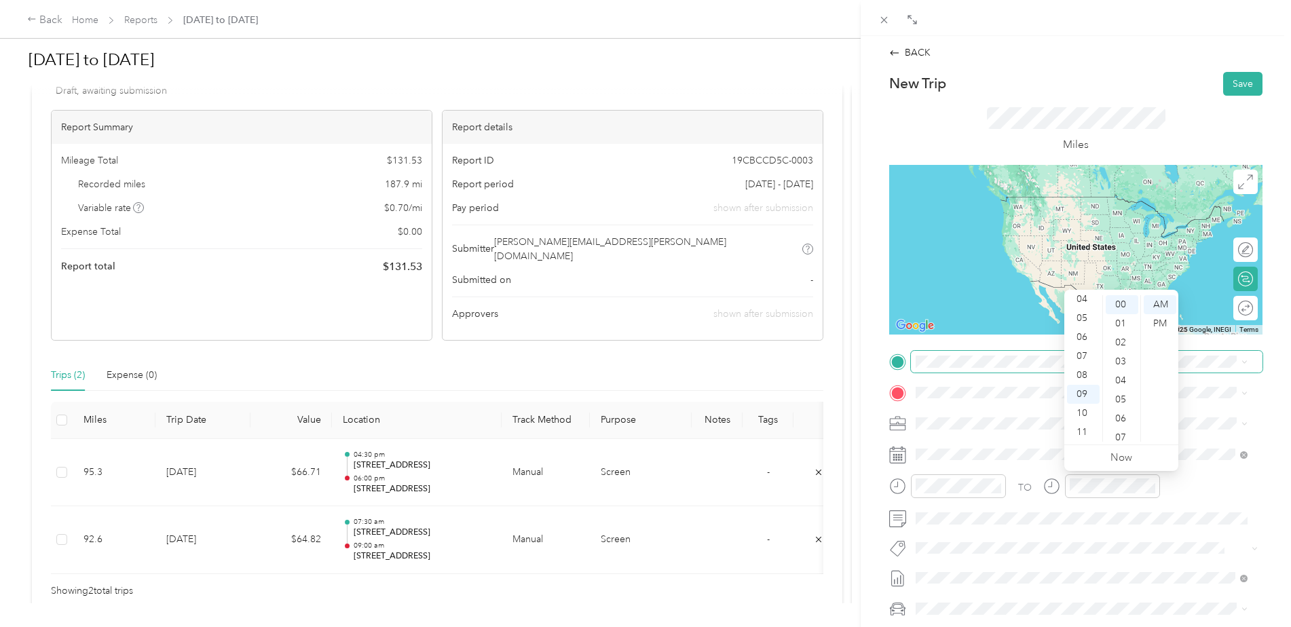
click at [936, 368] on span at bounding box center [1087, 362] width 352 height 22
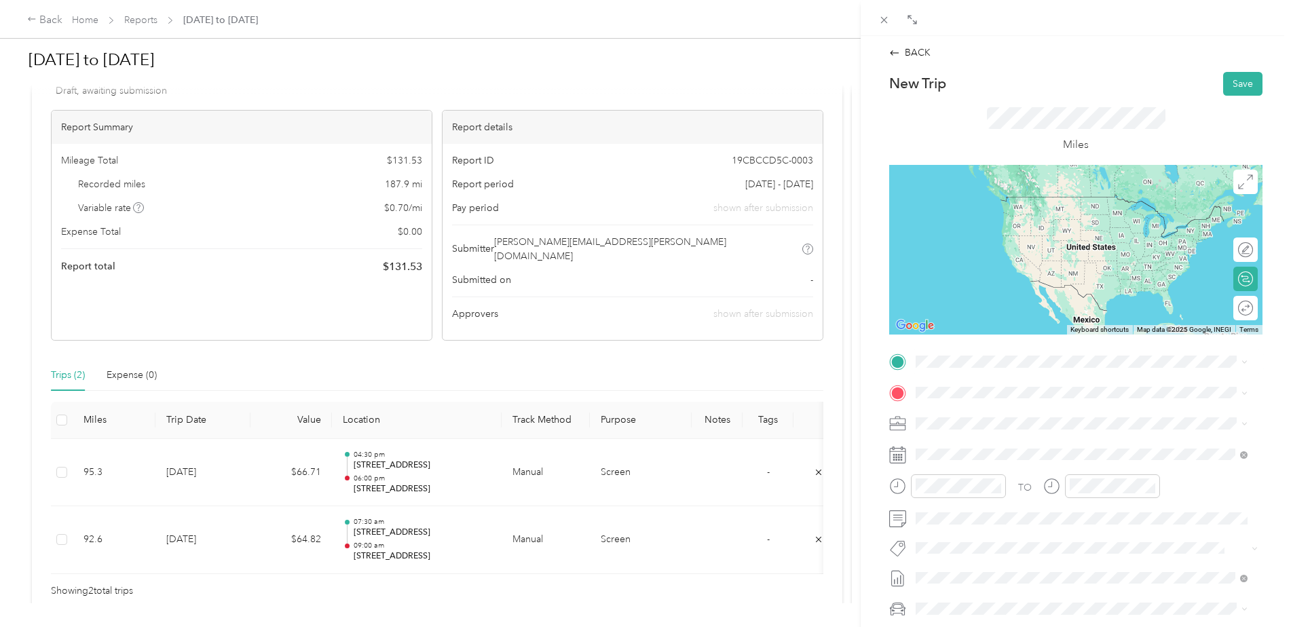
click at [974, 413] on span "[STREET_ADDRESS][US_STATE]" at bounding box center [1010, 407] width 136 height 12
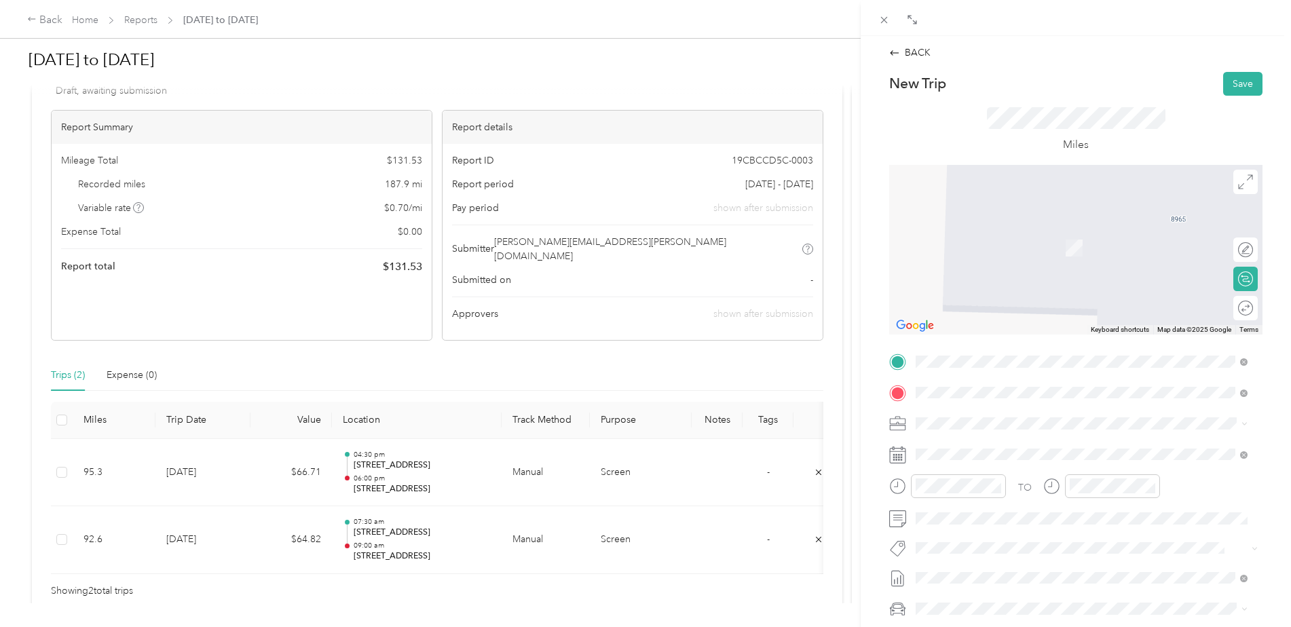
click at [986, 515] on span "[STREET_ADDRESS][US_STATE]" at bounding box center [1010, 518] width 136 height 12
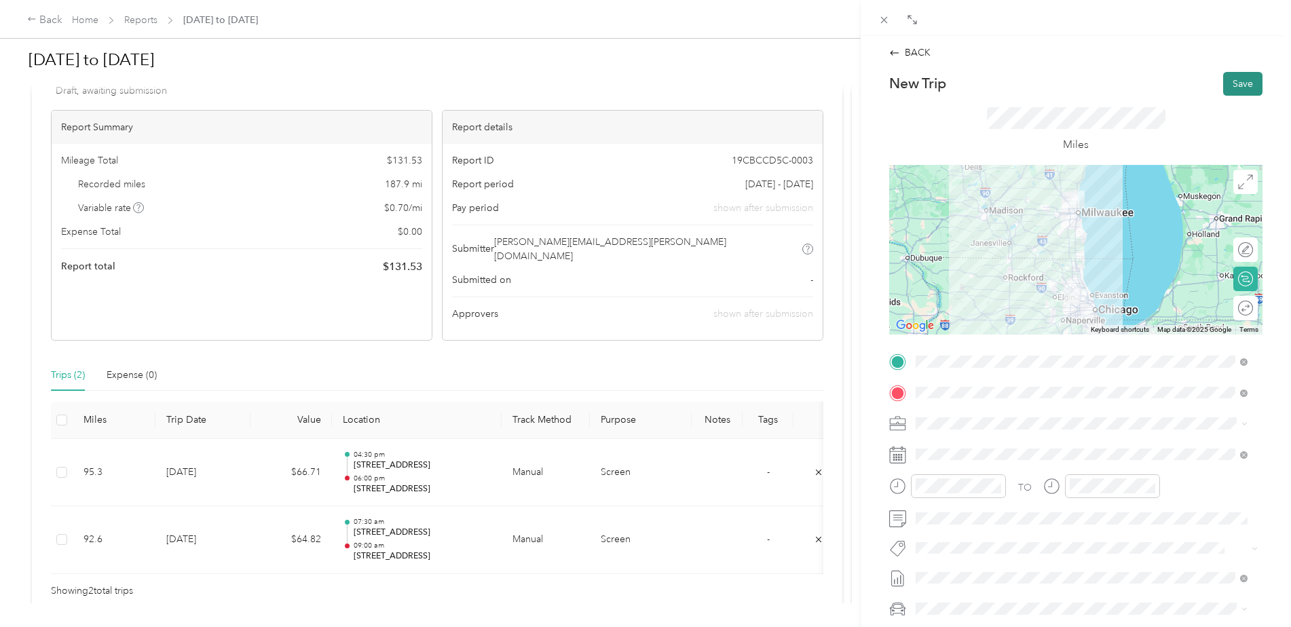
click at [1227, 84] on button "Save" at bounding box center [1242, 84] width 39 height 24
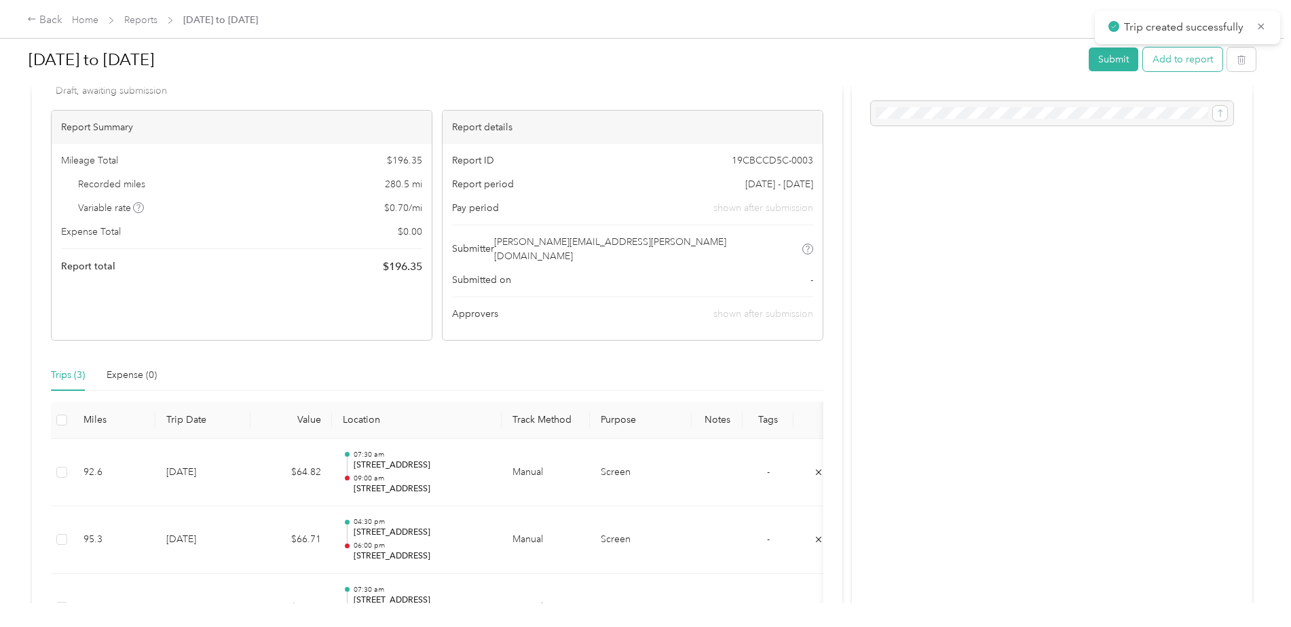
click at [1163, 63] on button "Add to report" at bounding box center [1182, 60] width 79 height 24
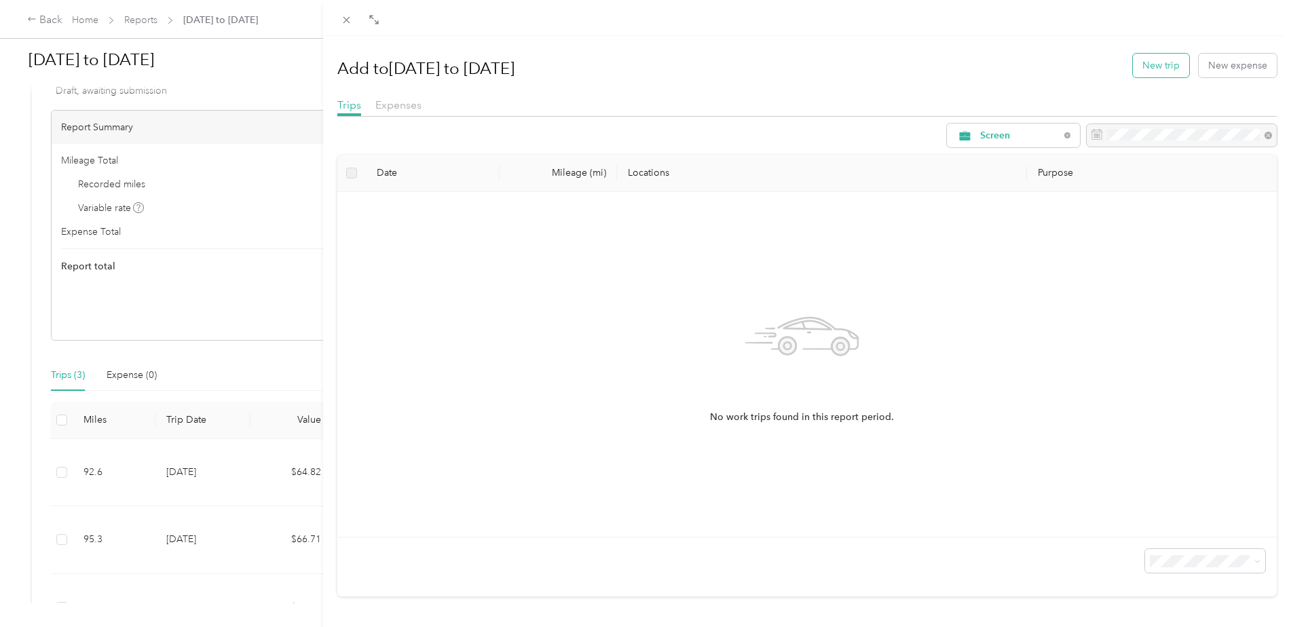
click at [1155, 65] on button "New trip" at bounding box center [1161, 66] width 56 height 24
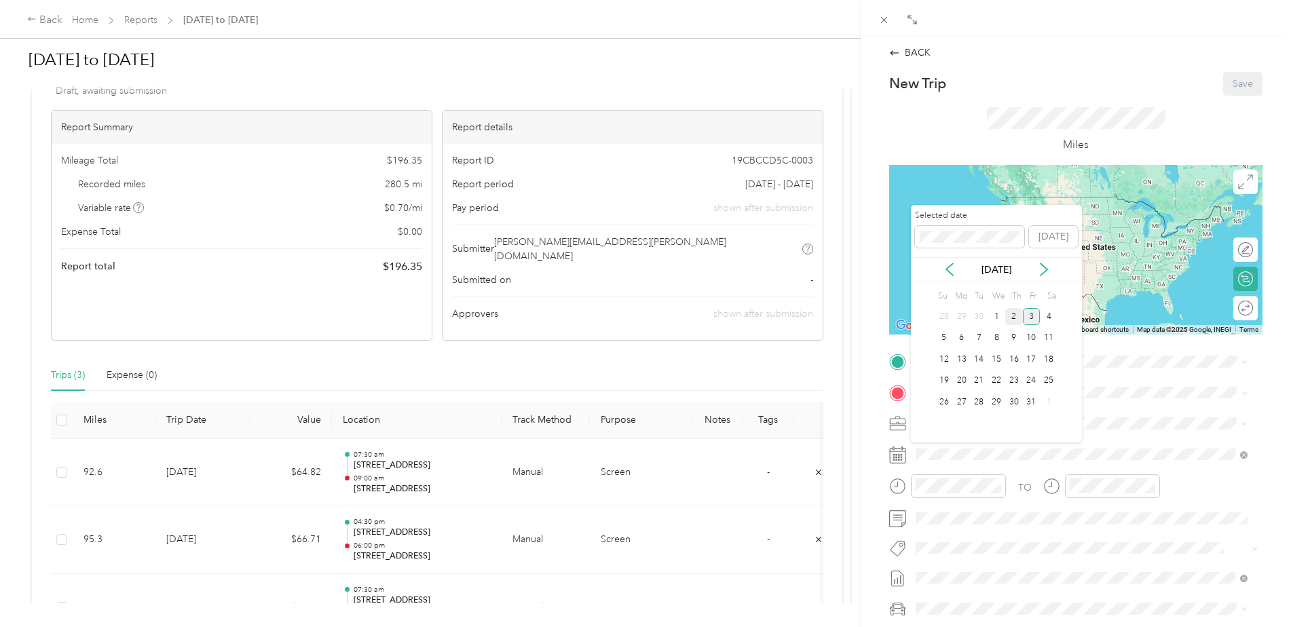
click at [1013, 316] on div "2" at bounding box center [1014, 316] width 18 height 17
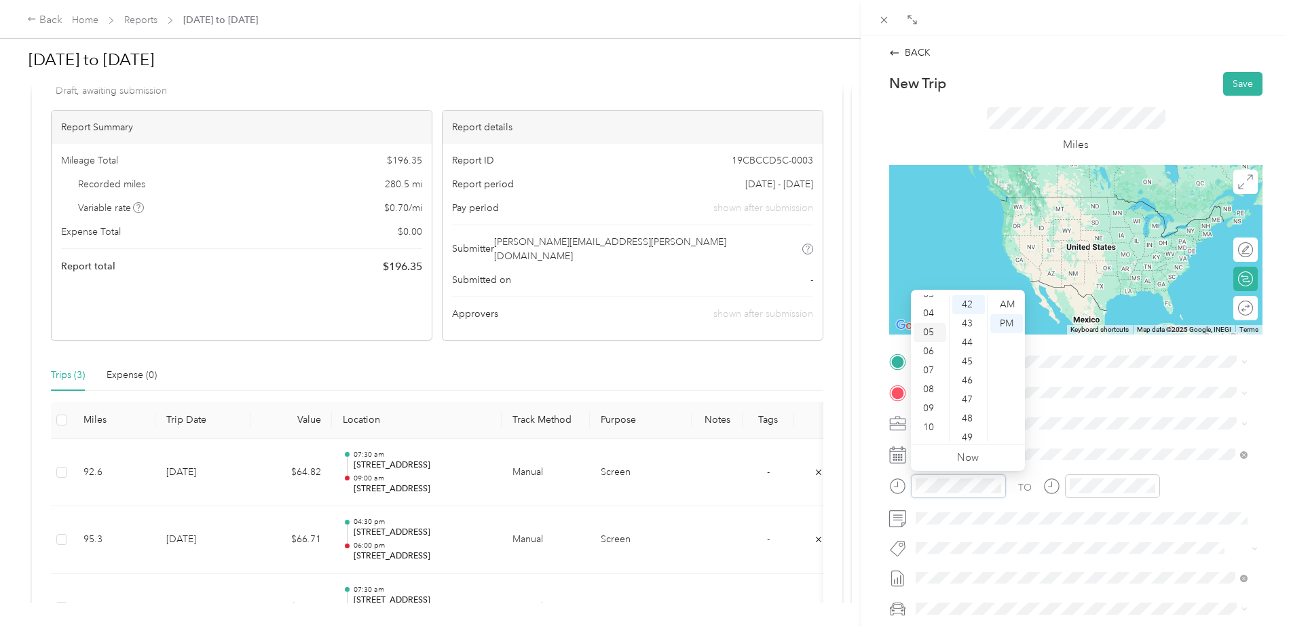
scroll to position [68, 0]
click at [926, 312] on div "04" at bounding box center [930, 312] width 33 height 19
click at [967, 346] on div "30" at bounding box center [968, 348] width 33 height 19
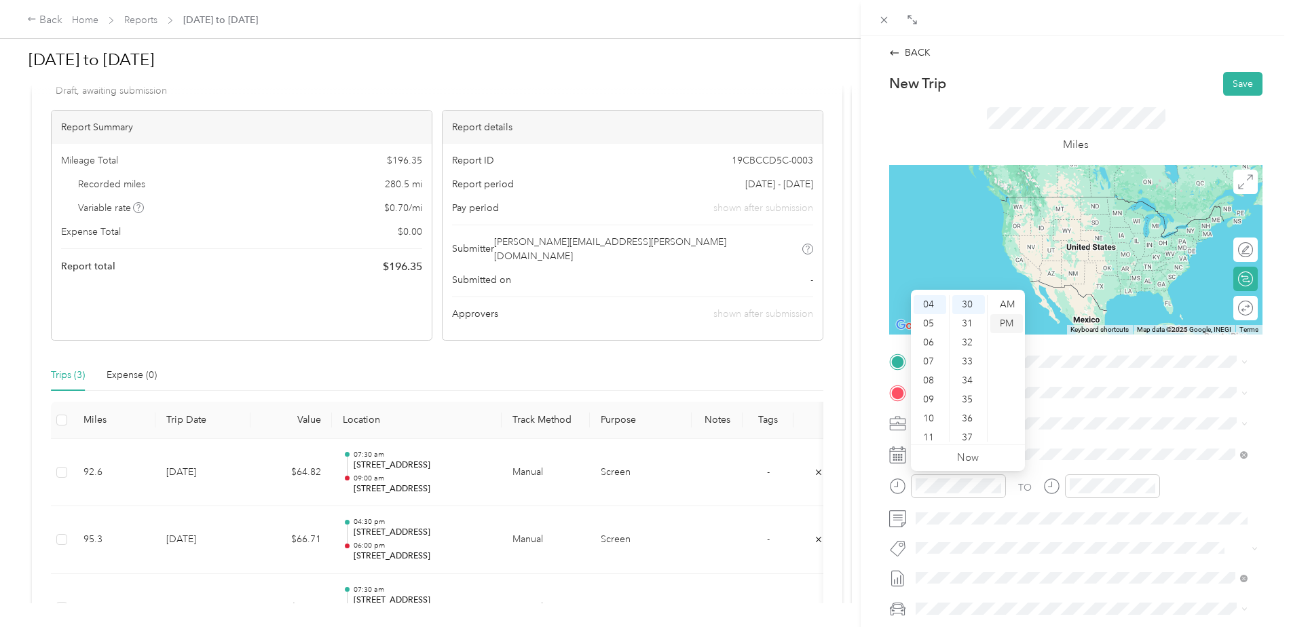
click at [1008, 322] on div "PM" at bounding box center [1006, 323] width 33 height 19
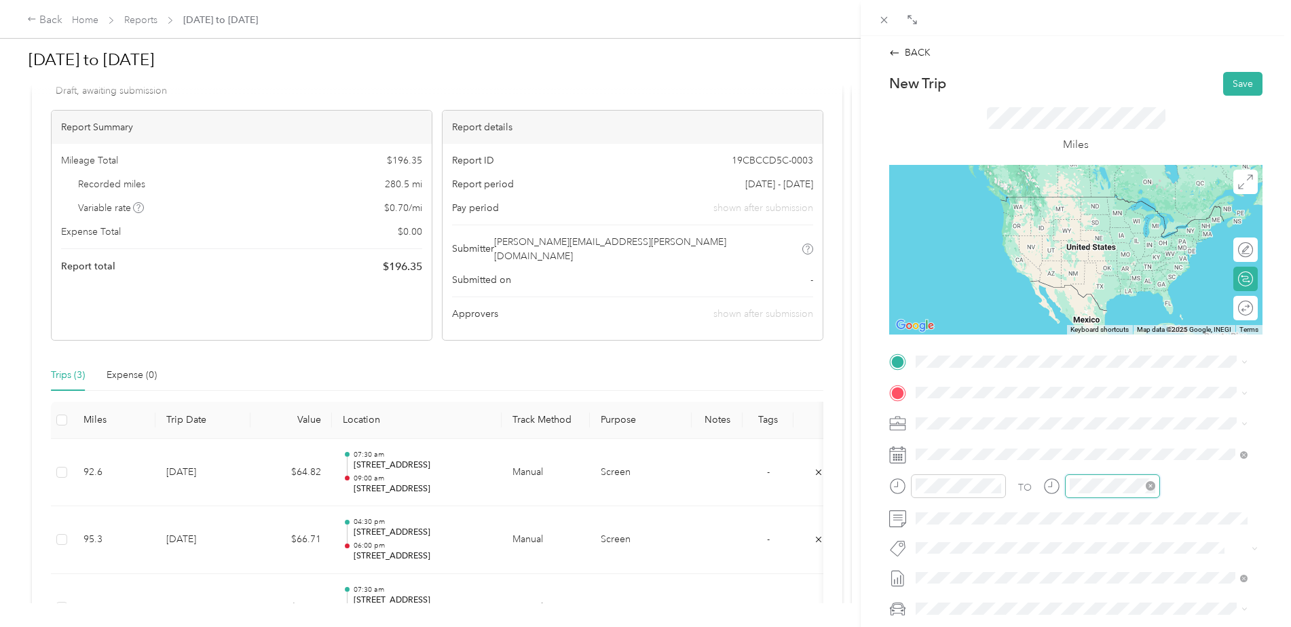
scroll to position [798, 0]
click at [1078, 417] on div "06" at bounding box center [1083, 418] width 33 height 19
click at [1121, 304] on div "00" at bounding box center [1122, 304] width 33 height 19
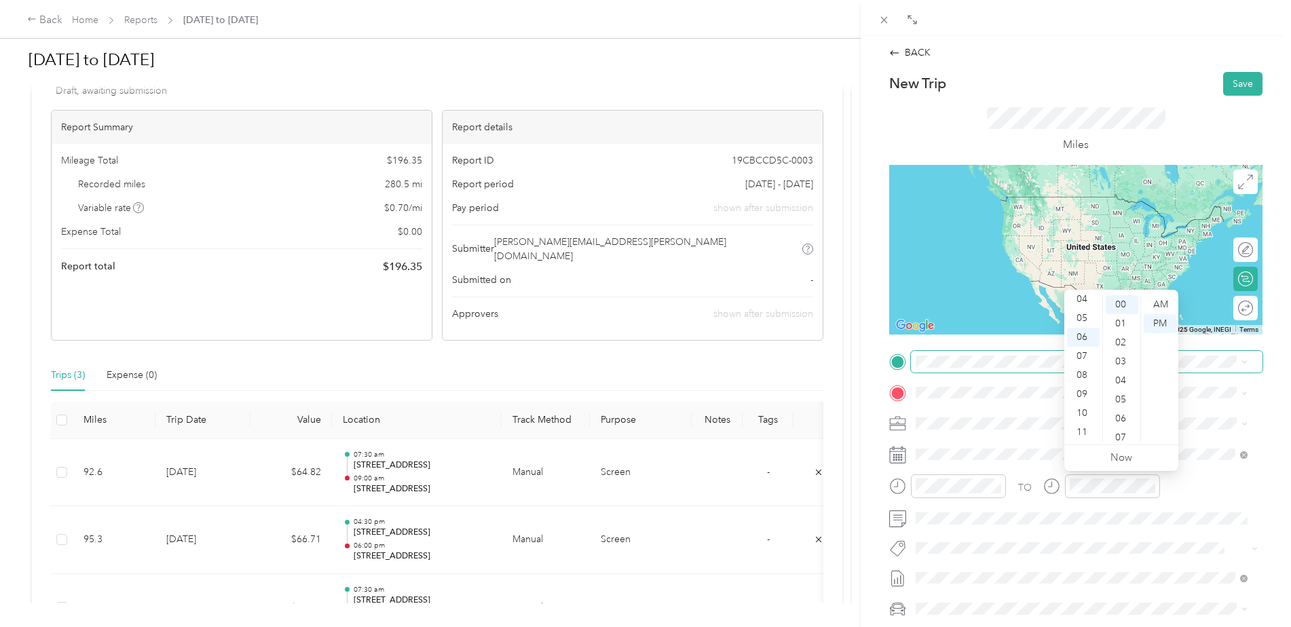
click at [940, 355] on span at bounding box center [1087, 362] width 352 height 22
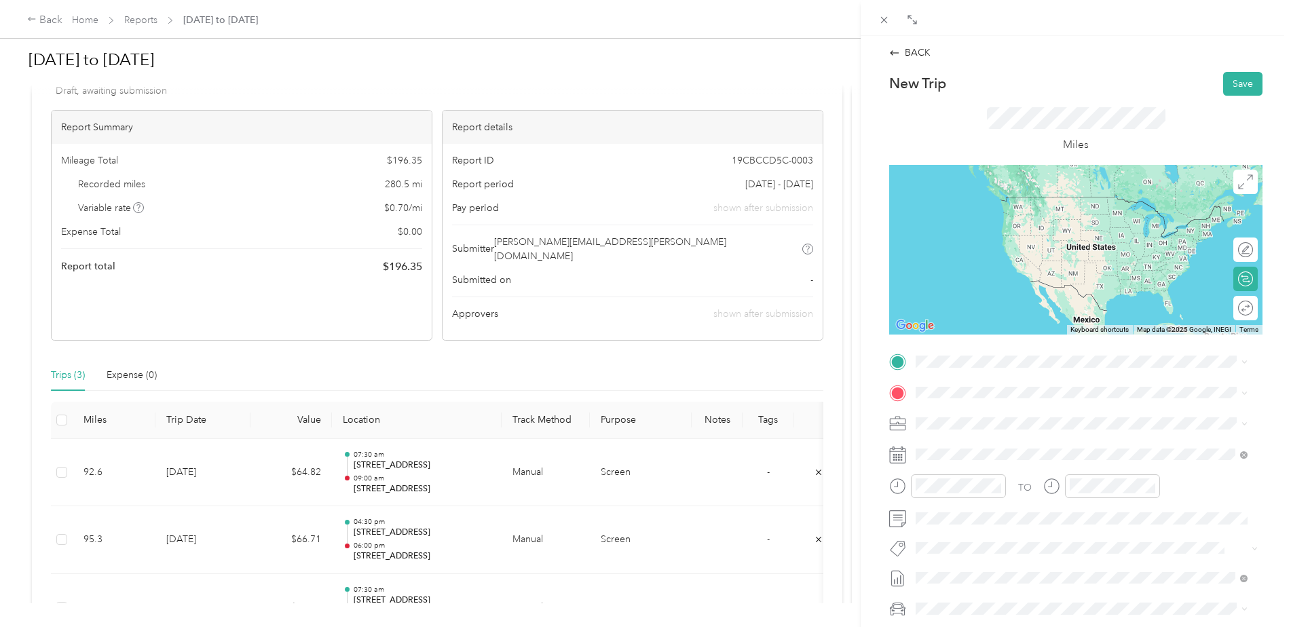
click at [979, 491] on span "[STREET_ADDRESS][US_STATE]" at bounding box center [1010, 485] width 136 height 12
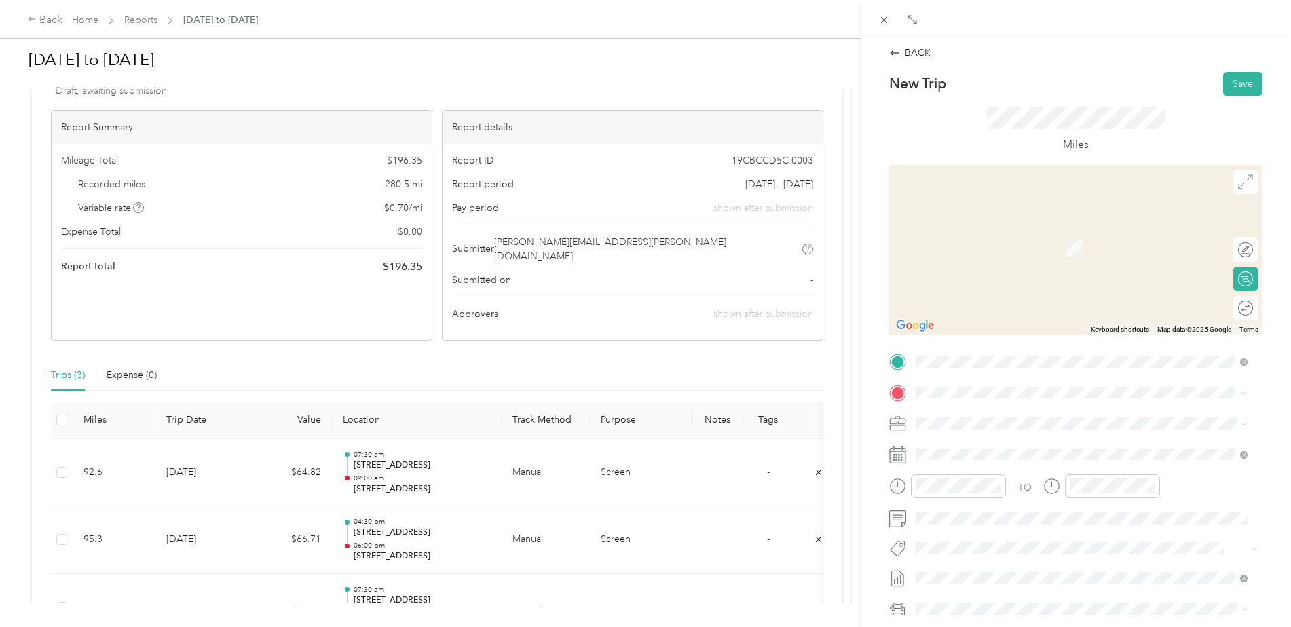
click at [977, 447] on span "[STREET_ADDRESS][US_STATE]" at bounding box center [1010, 441] width 136 height 12
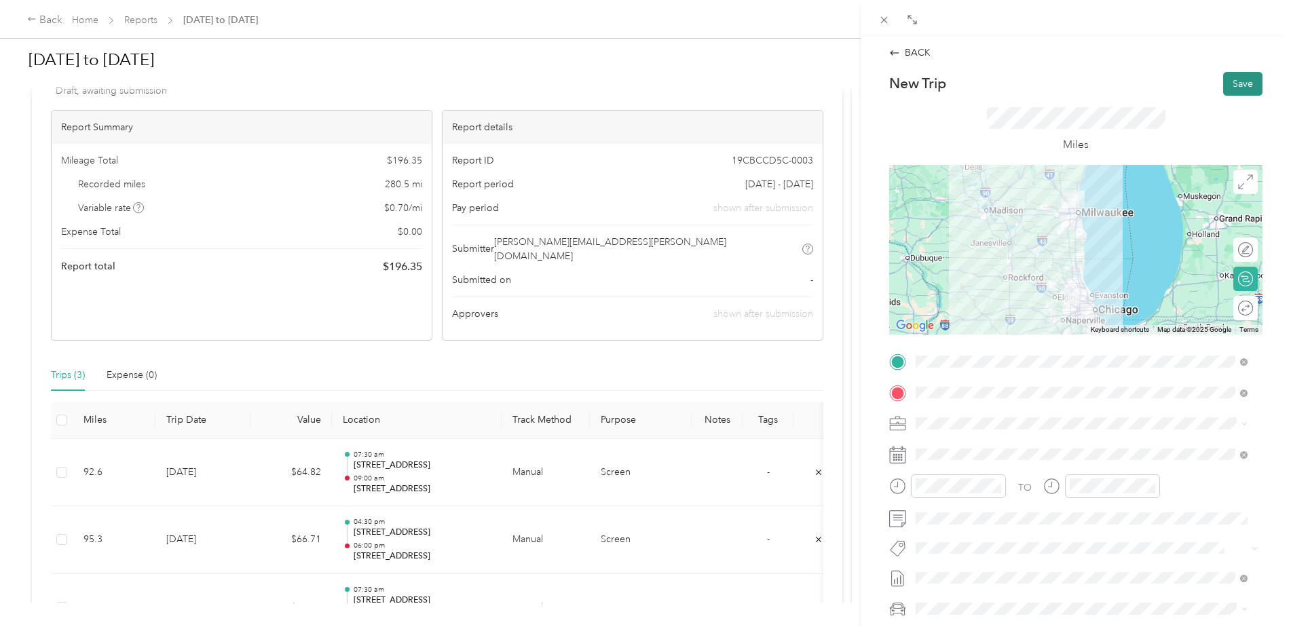
click at [1232, 77] on button "Save" at bounding box center [1242, 84] width 39 height 24
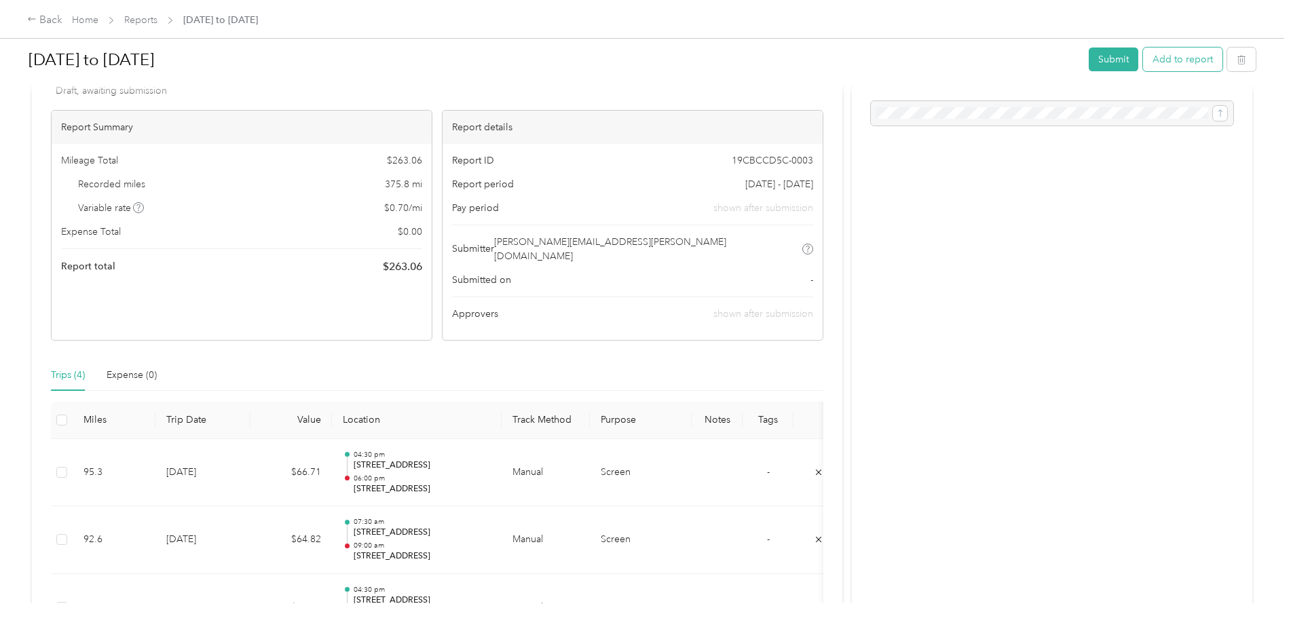
click at [1181, 58] on button "Add to report" at bounding box center [1182, 60] width 79 height 24
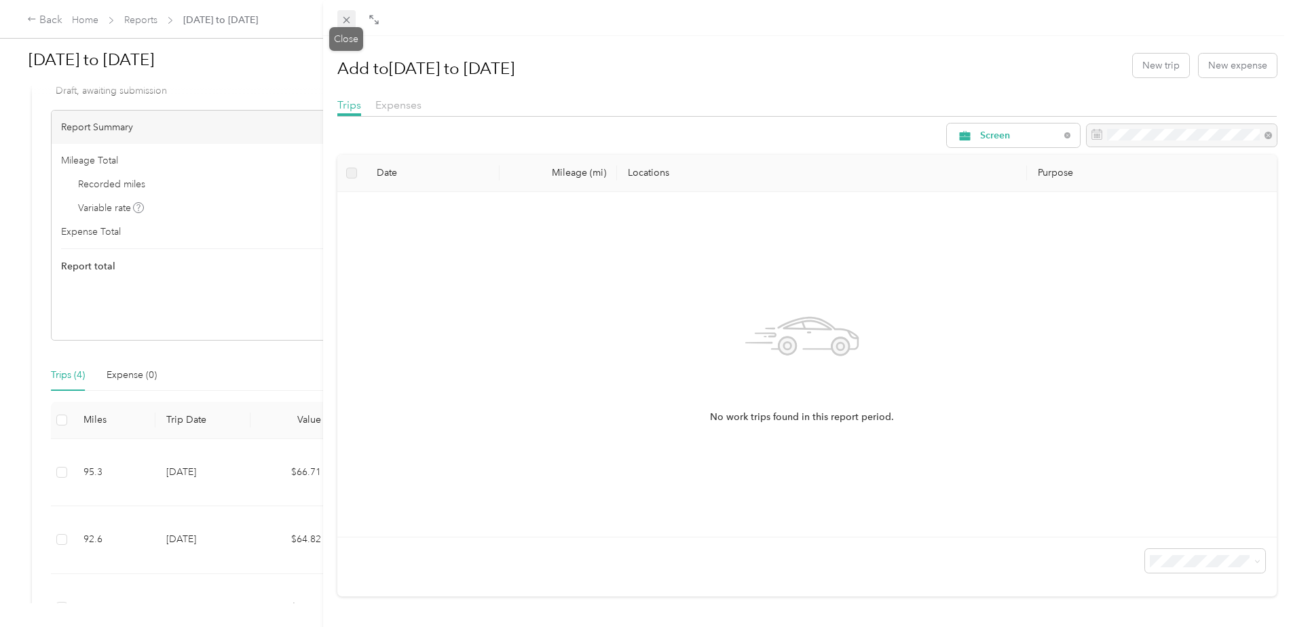
click at [350, 22] on icon at bounding box center [347, 20] width 12 height 12
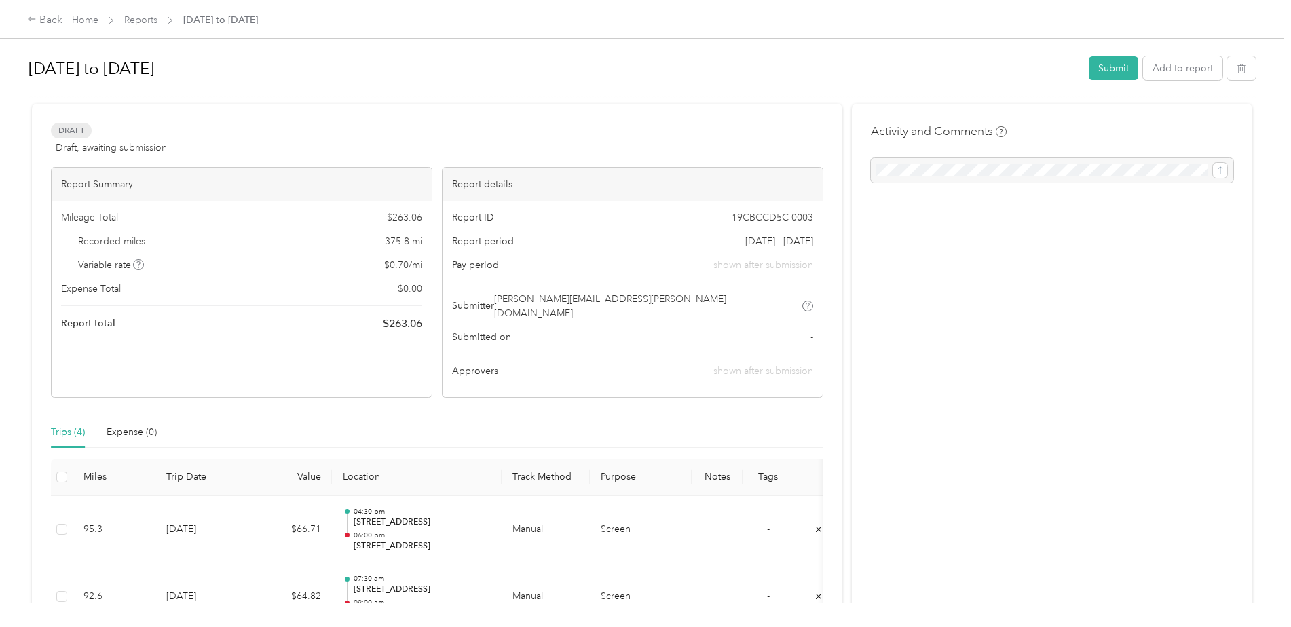
click at [910, 170] on div at bounding box center [1052, 170] width 363 height 24
click at [941, 160] on div at bounding box center [1052, 170] width 363 height 24
click at [1217, 166] on div at bounding box center [1052, 170] width 363 height 24
click at [1103, 162] on div at bounding box center [1052, 170] width 363 height 24
click at [1100, 164] on div at bounding box center [1052, 170] width 363 height 24
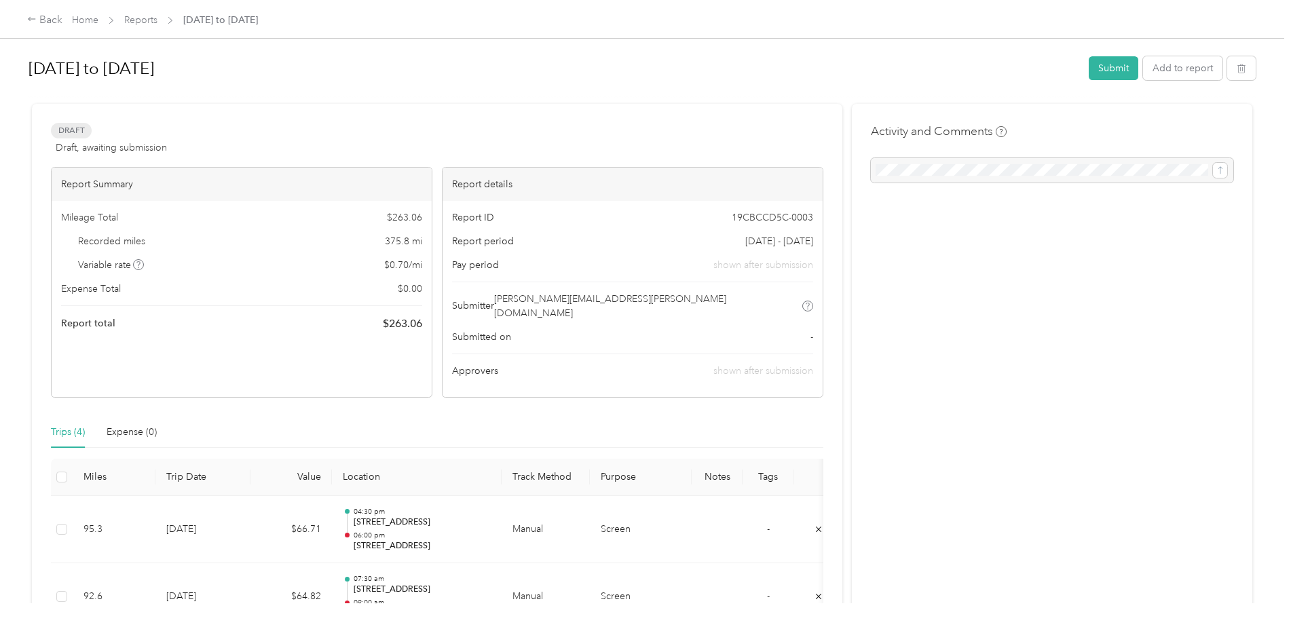
click at [1100, 164] on div at bounding box center [1052, 170] width 363 height 24
click at [976, 342] on div "Activity and Comments" at bounding box center [1052, 457] width 401 height 706
click at [920, 172] on div at bounding box center [1052, 170] width 363 height 24
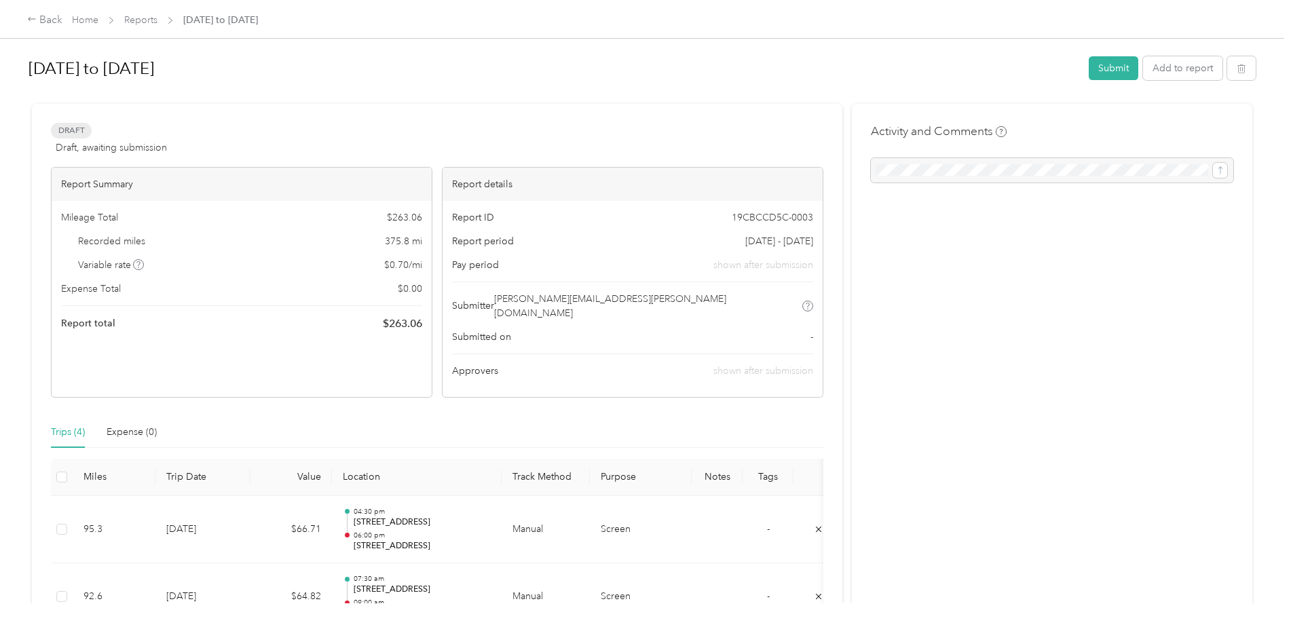
click at [920, 172] on div at bounding box center [1052, 170] width 363 height 24
drag, startPoint x: 920, startPoint y: 172, endPoint x: 943, endPoint y: 221, distance: 54.1
click at [943, 221] on div "Activity and Comments" at bounding box center [1052, 457] width 401 height 706
